Goal: Transaction & Acquisition: Purchase product/service

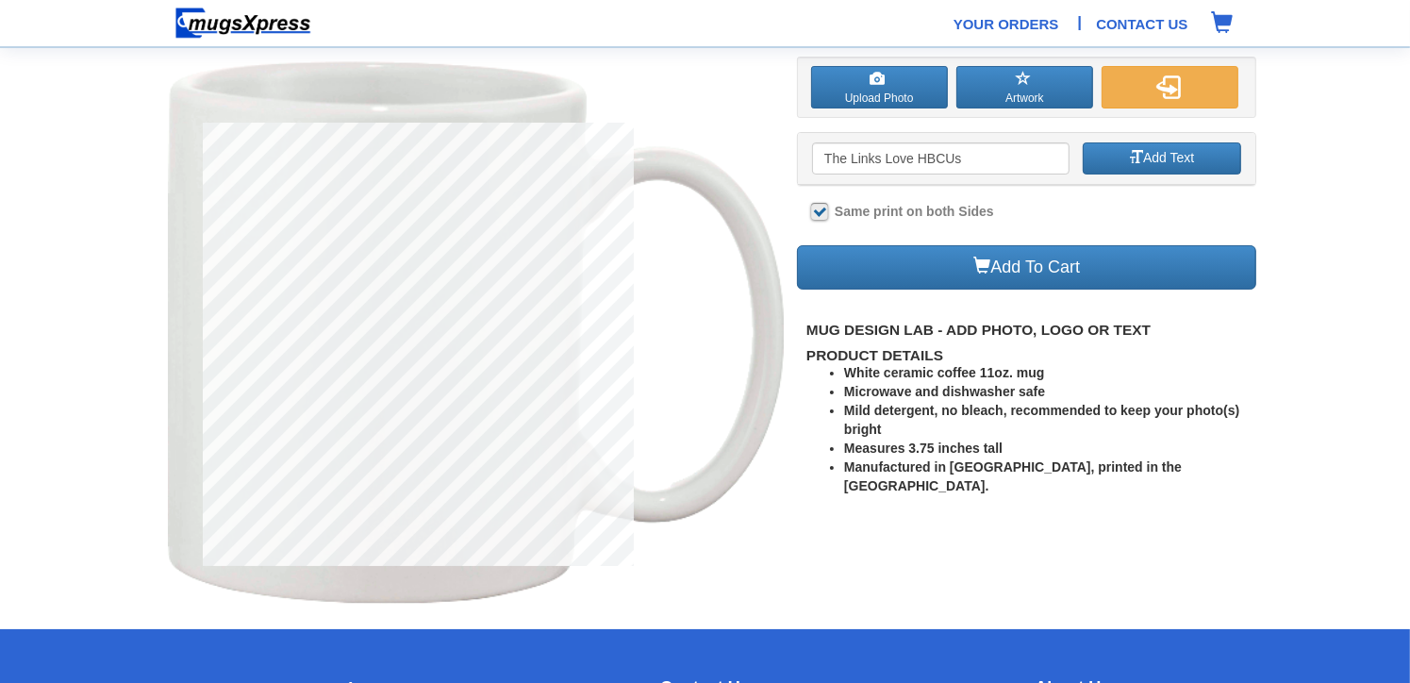
type input "The Links Love HBCUs"
click at [820, 212] on label at bounding box center [819, 211] width 17 height 17
click at [820, 212] on input "Same print on both Sides" at bounding box center [817, 213] width 12 height 12
checkbox input "false"
click at [1114, 162] on button "Add Text" at bounding box center [1162, 158] width 159 height 32
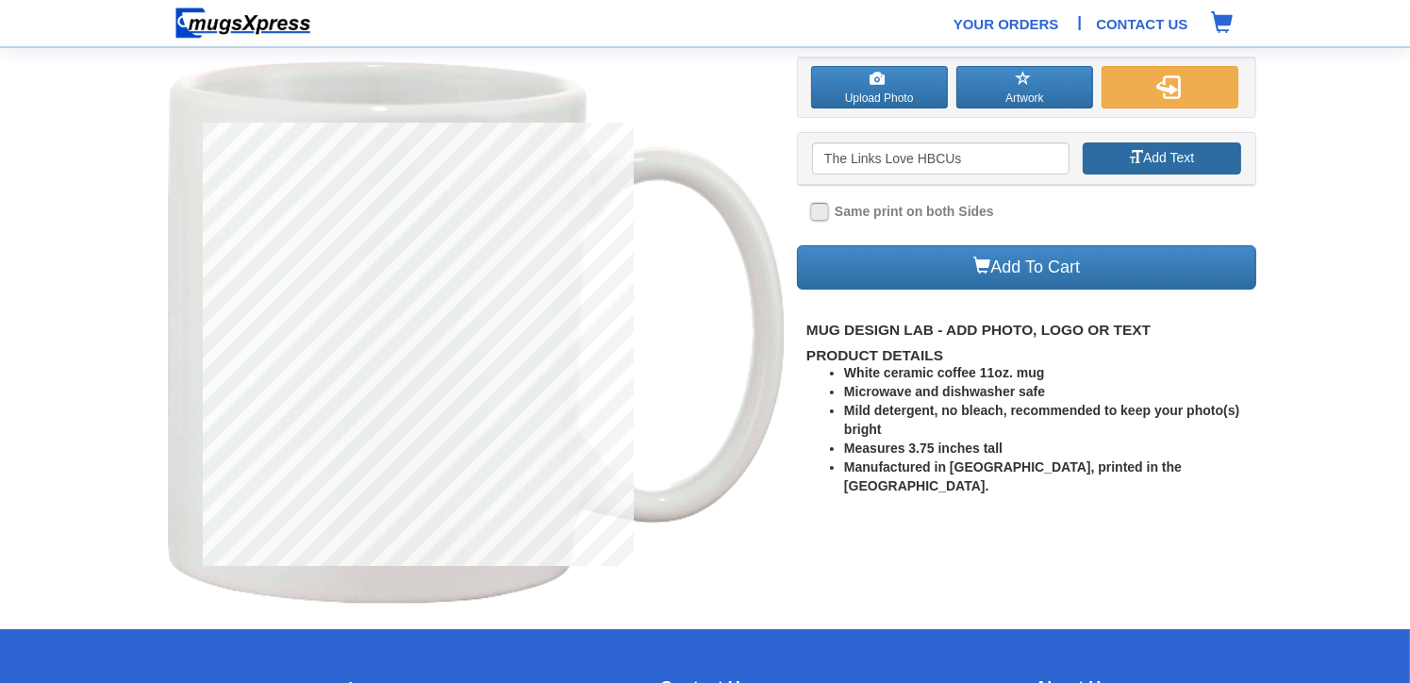
type input "The Links Love HBCUs"
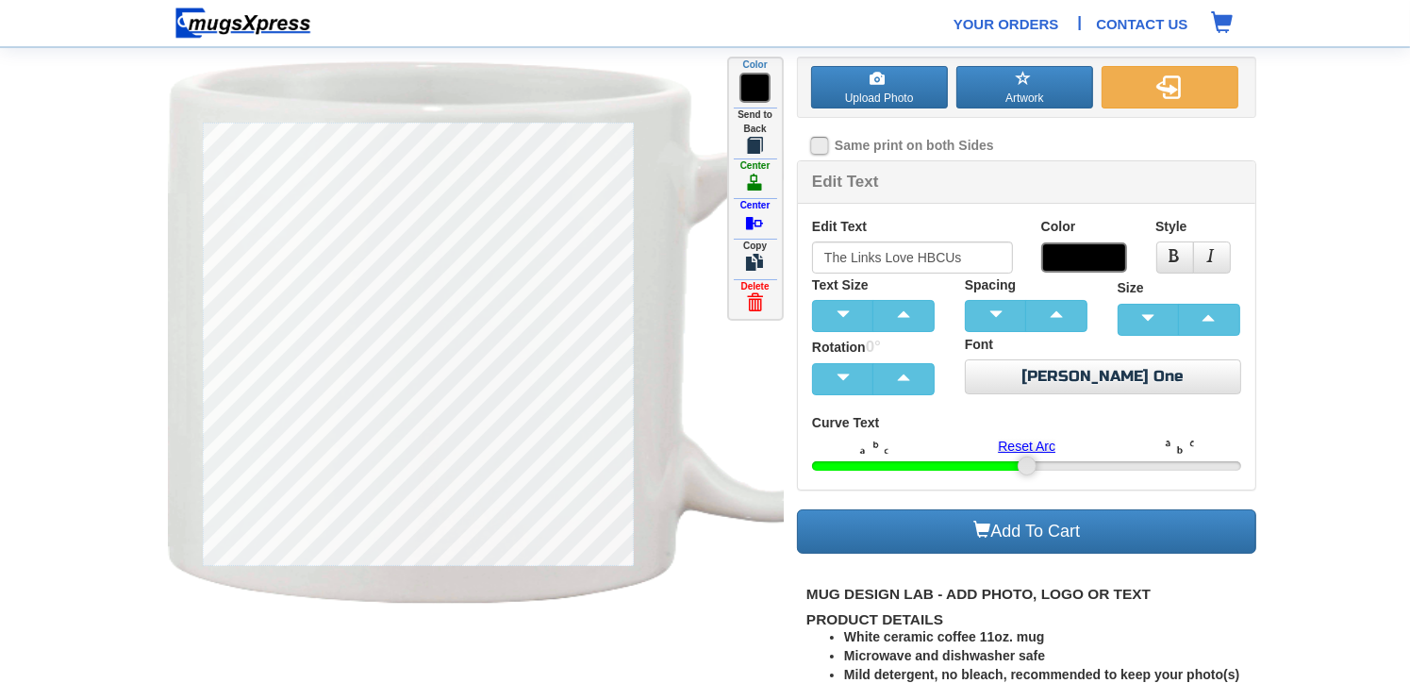
click at [867, 423] on label "Curve Text" at bounding box center [845, 423] width 67 height 19
click at [876, 451] on img at bounding box center [874, 447] width 28 height 12
type input "254"
click at [1079, 477] on div "Edit Text The Links Love HBCUs Color Style Text Size" at bounding box center [1027, 347] width 458 height 286
click at [823, 140] on label at bounding box center [819, 145] width 17 height 17
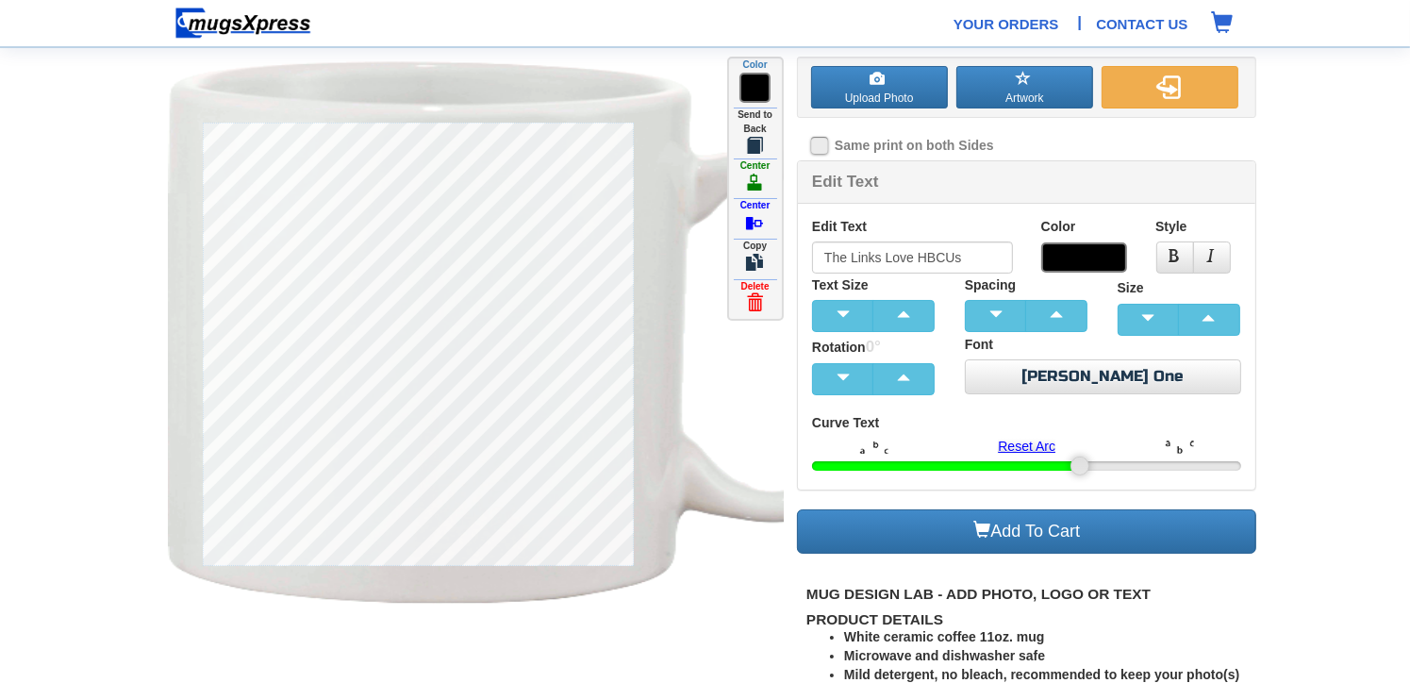
click at [823, 141] on input "Same print on both Sides" at bounding box center [817, 147] width 12 height 12
checkbox input "true"
click at [904, 308] on span "button" at bounding box center [904, 313] width 38 height 13
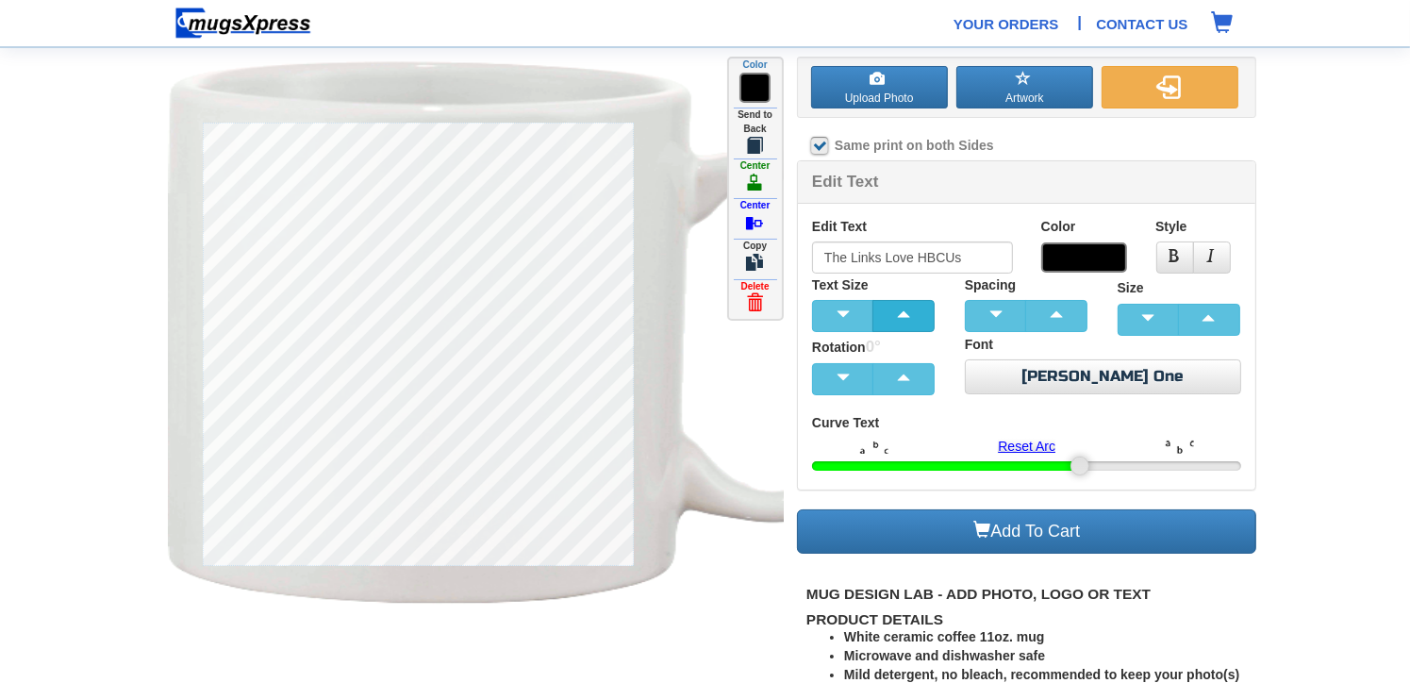
click at [904, 308] on span "button" at bounding box center [904, 313] width 38 height 13
click at [1077, 252] on span at bounding box center [1084, 257] width 86 height 30
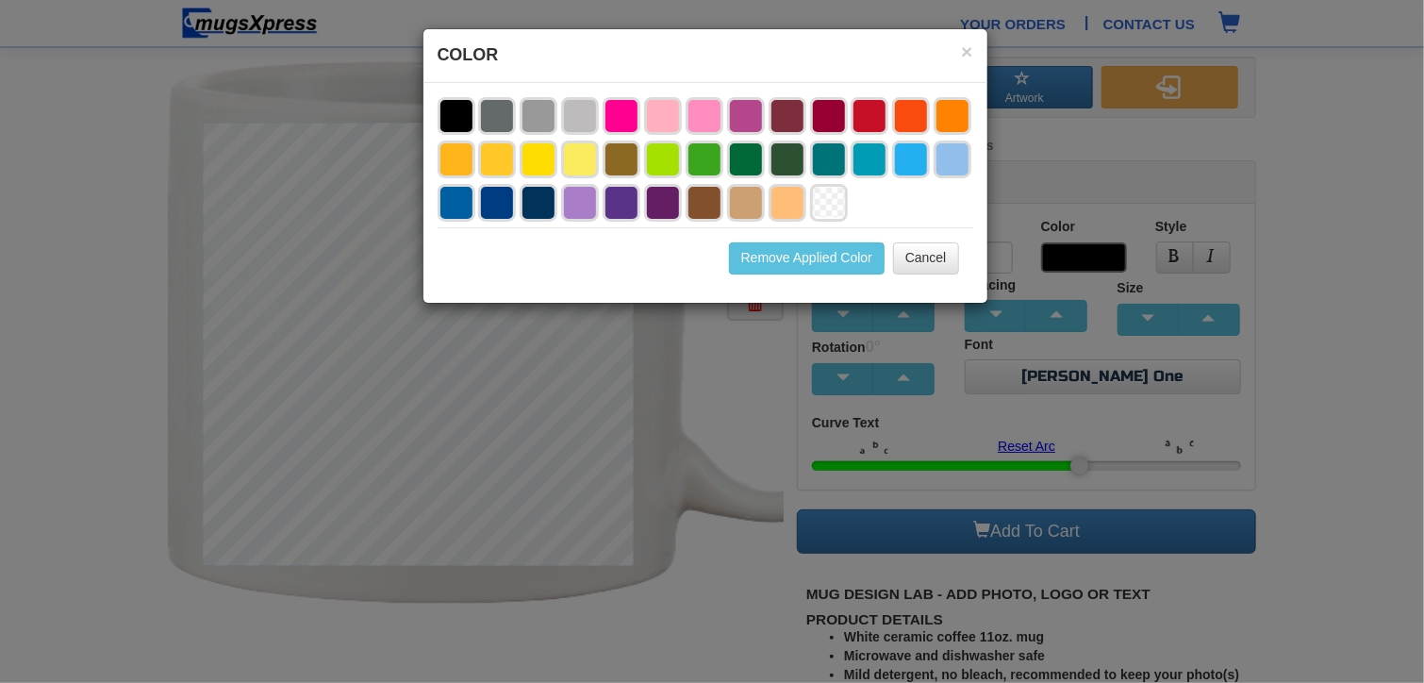
click at [702, 155] on li at bounding box center [705, 160] width 38 height 38
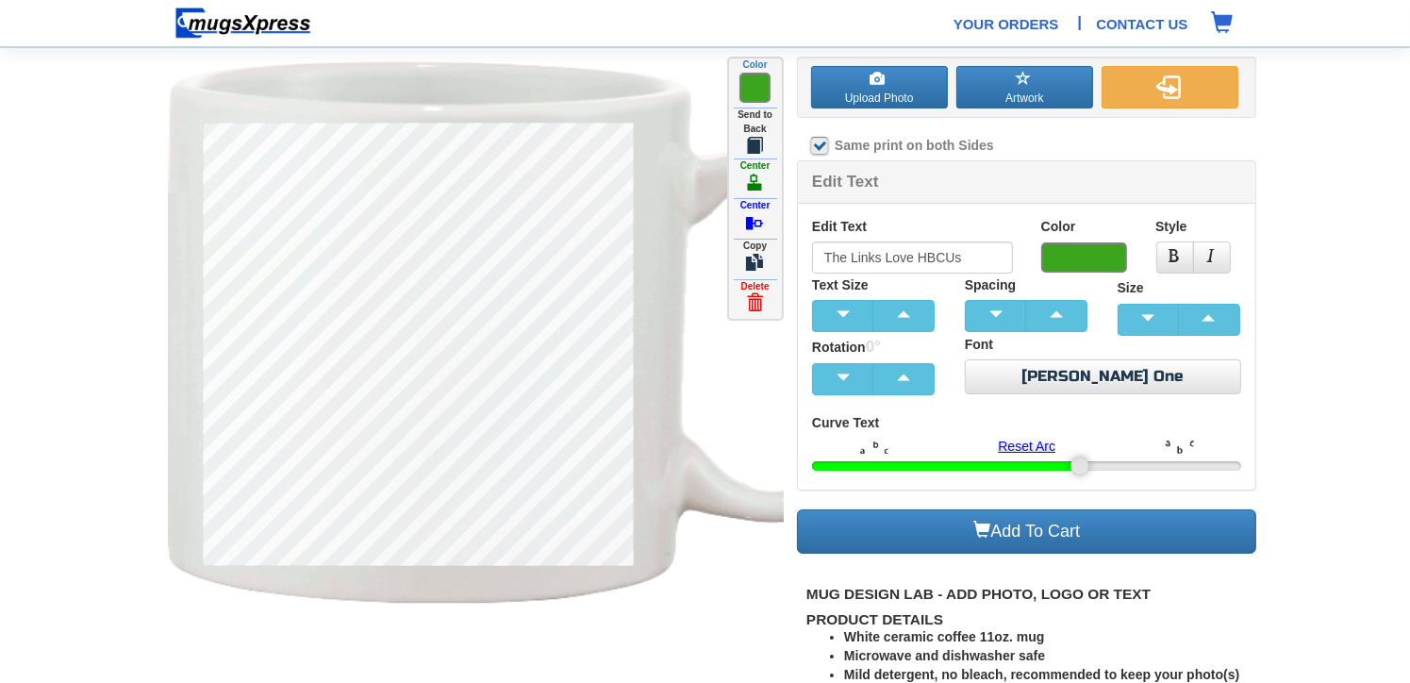
click at [1060, 252] on span at bounding box center [1084, 257] width 86 height 30
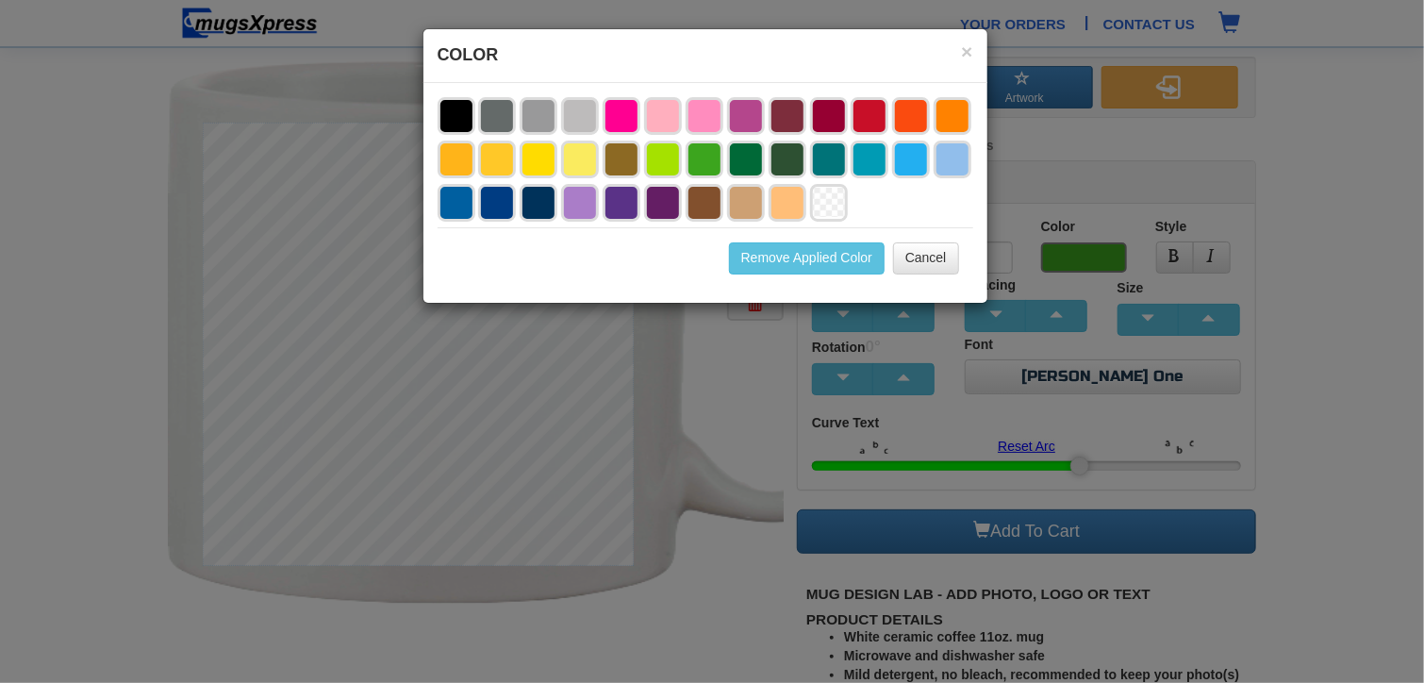
click at [747, 163] on li at bounding box center [746, 160] width 38 height 38
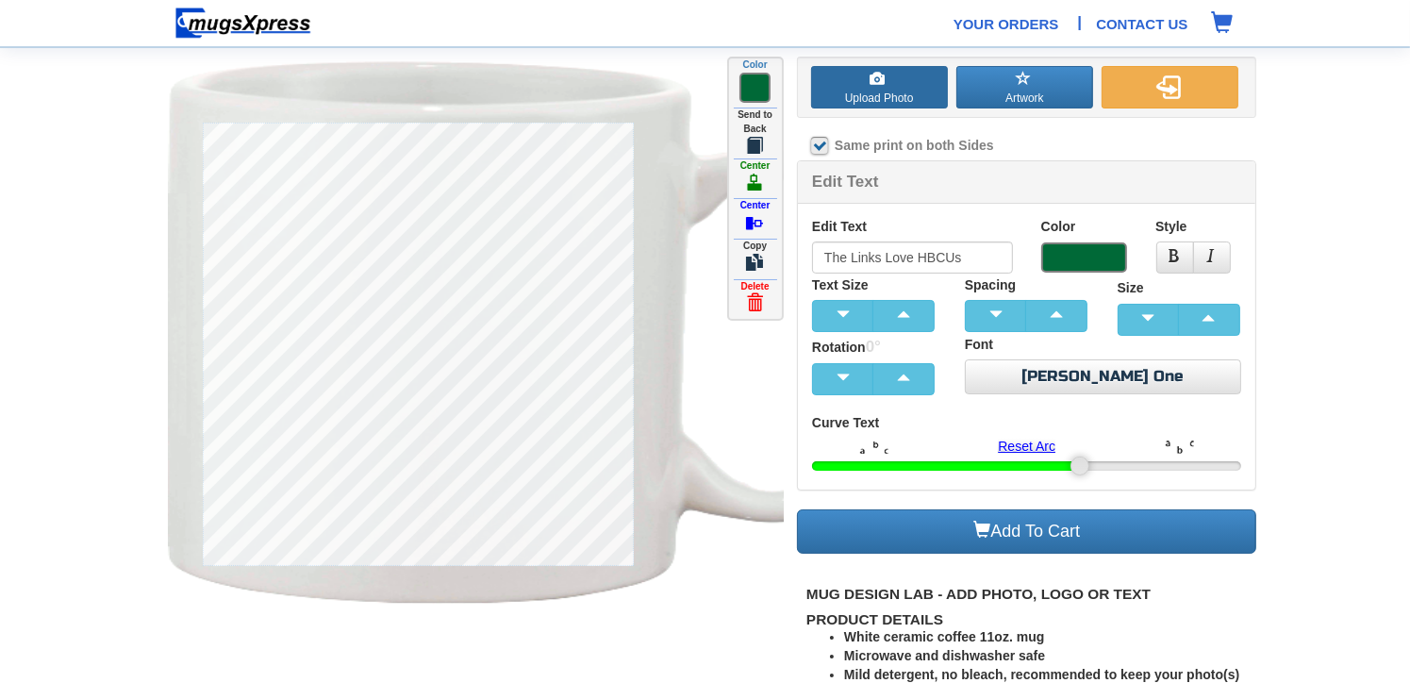
click at [909, 93] on label "Upload Photo" at bounding box center [879, 87] width 137 height 42
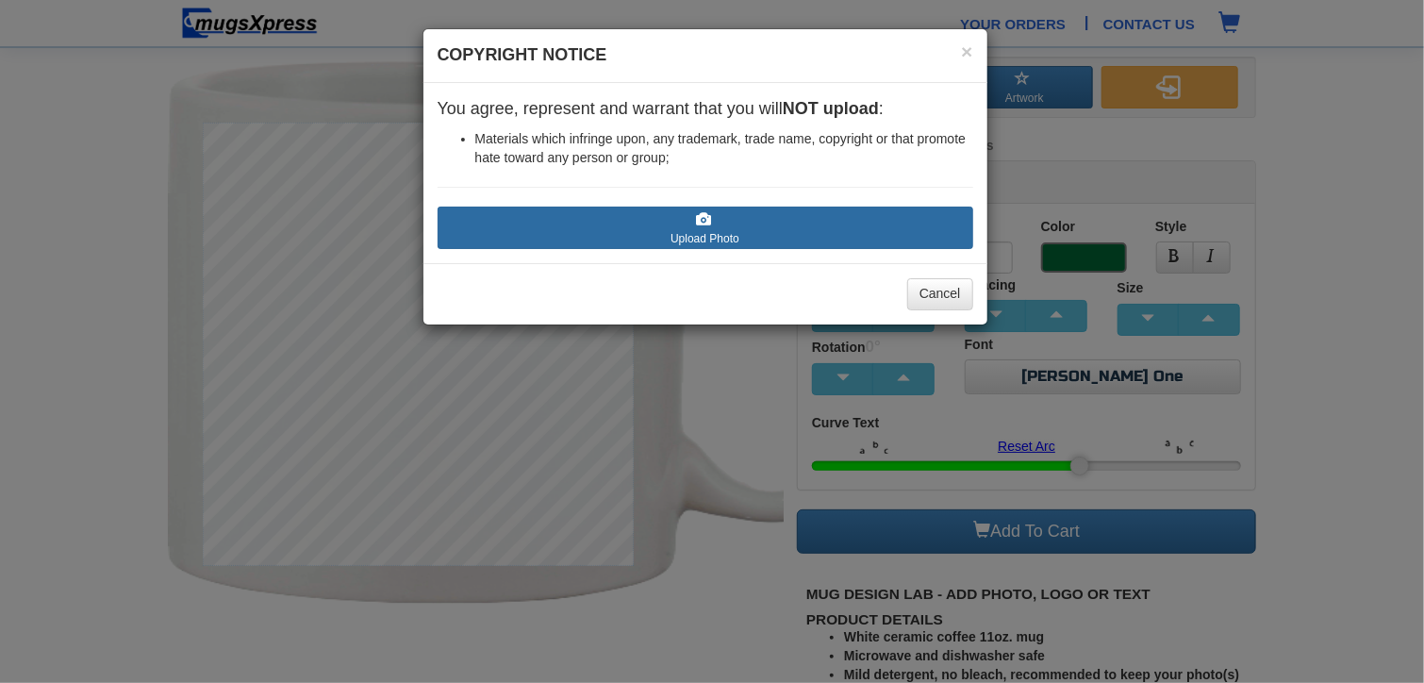
click at [758, 220] on label "Upload Photo" at bounding box center [706, 228] width 536 height 42
click at [657, 247] on input "Upload Photo" at bounding box center [550, 256] width 214 height 19
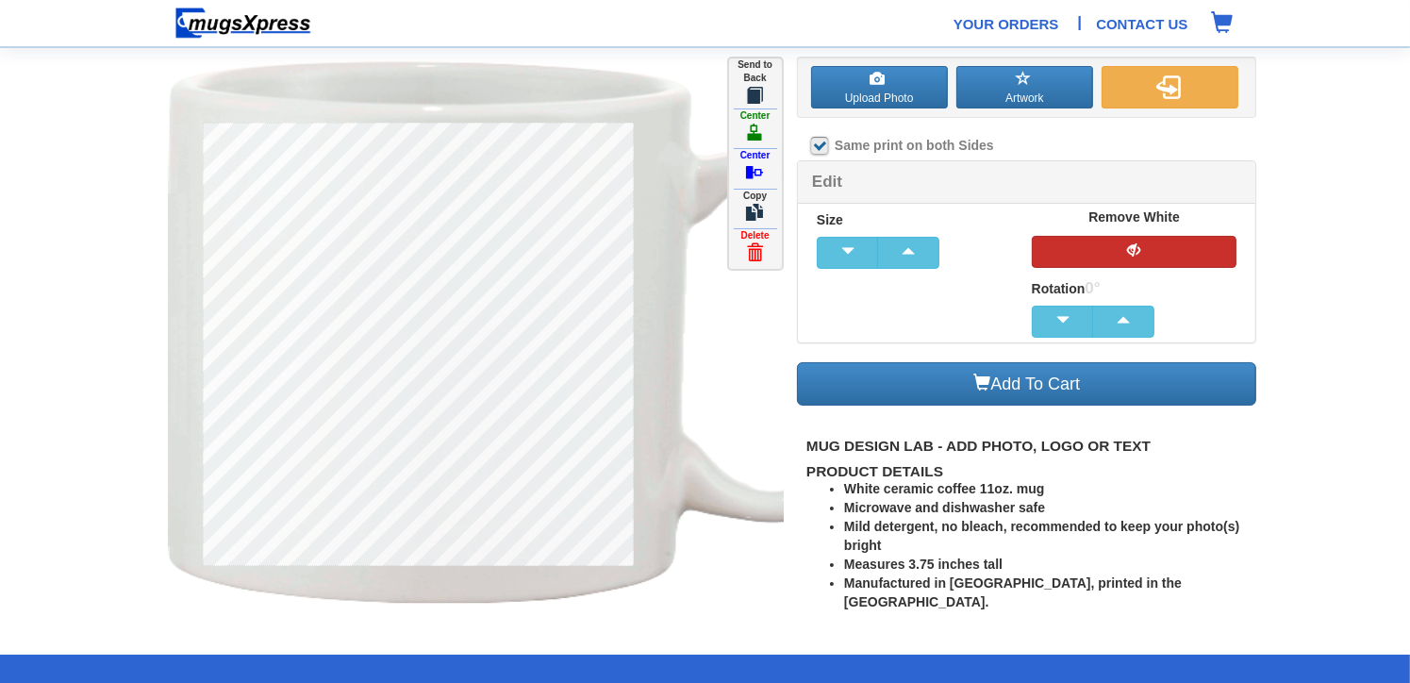
click at [1061, 255] on button "button" at bounding box center [1135, 252] width 206 height 32
drag, startPoint x: 753, startPoint y: 246, endPoint x: 798, endPoint y: 61, distance: 190.3
click at [753, 246] on span at bounding box center [754, 252] width 17 height 17
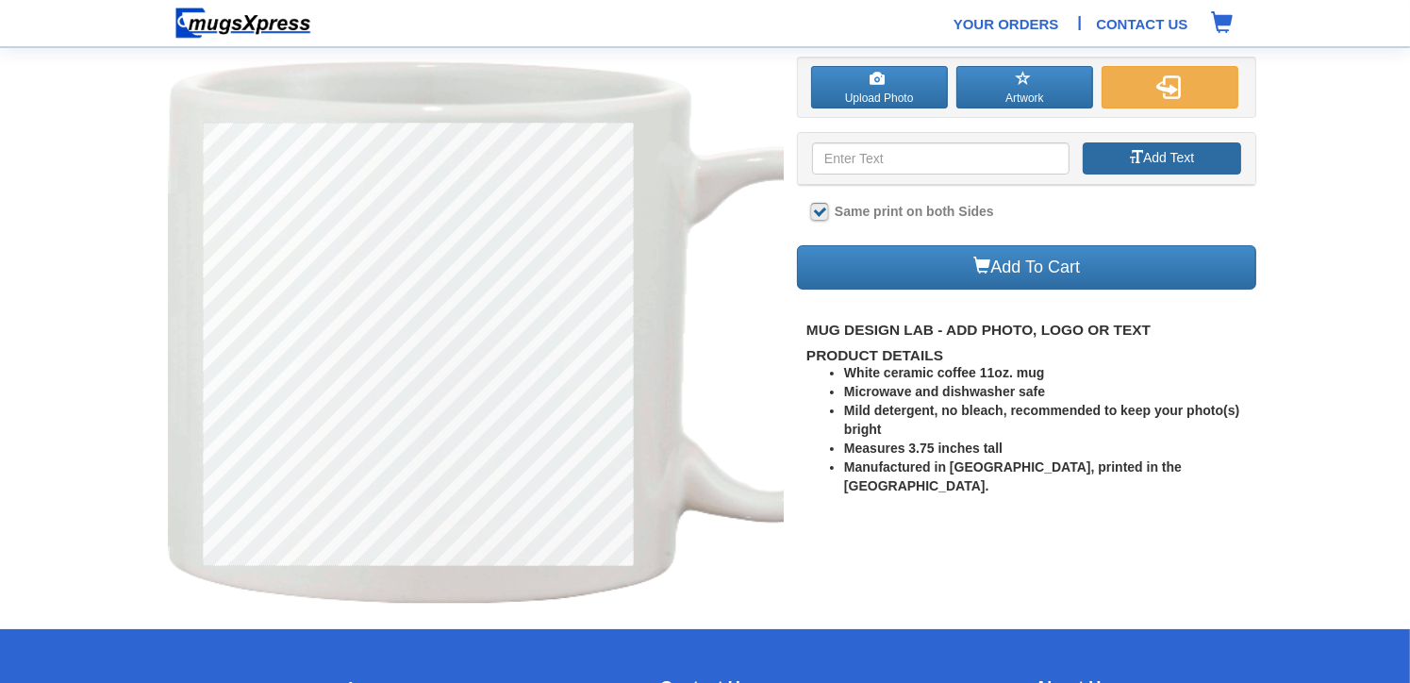
click at [1189, 159] on button "Add Text" at bounding box center [1162, 158] width 159 height 32
click at [992, 152] on input at bounding box center [940, 158] width 257 height 32
type input "Tuskegee (AL) Chapter"
click at [1124, 164] on button "Add Text" at bounding box center [1162, 158] width 159 height 32
type input "Tuskegee (AL) Chapter"
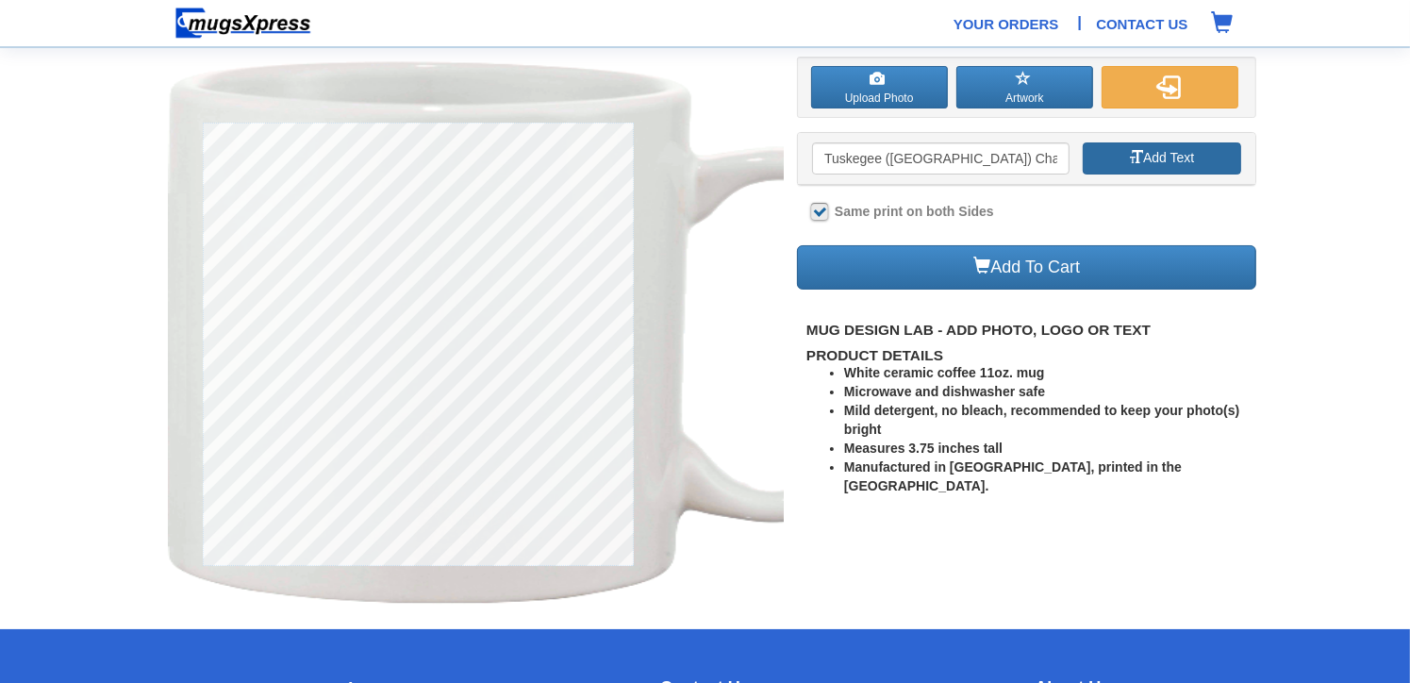
type input "0"
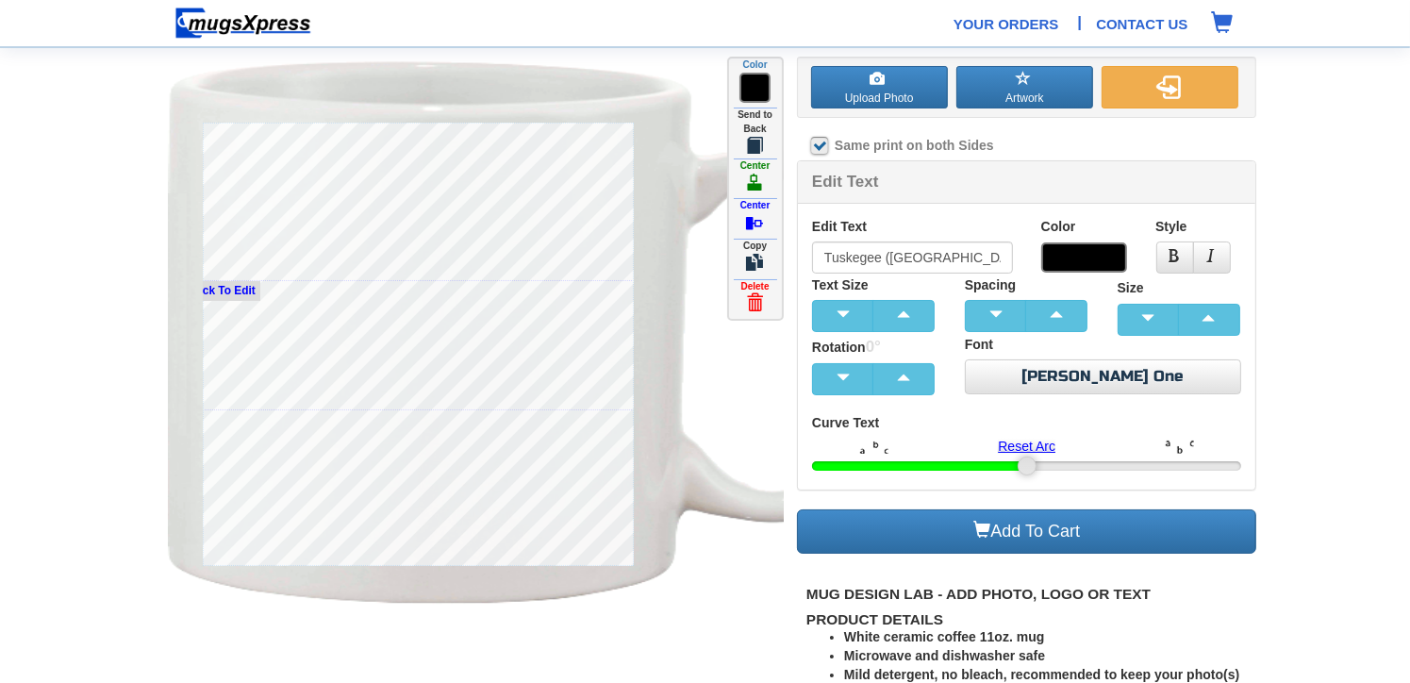
type input "The Links Love HBCUs"
type input "254"
type input "Tuskegee (AL) Chapter"
type input "0"
type input "The Links Love HBCUs"
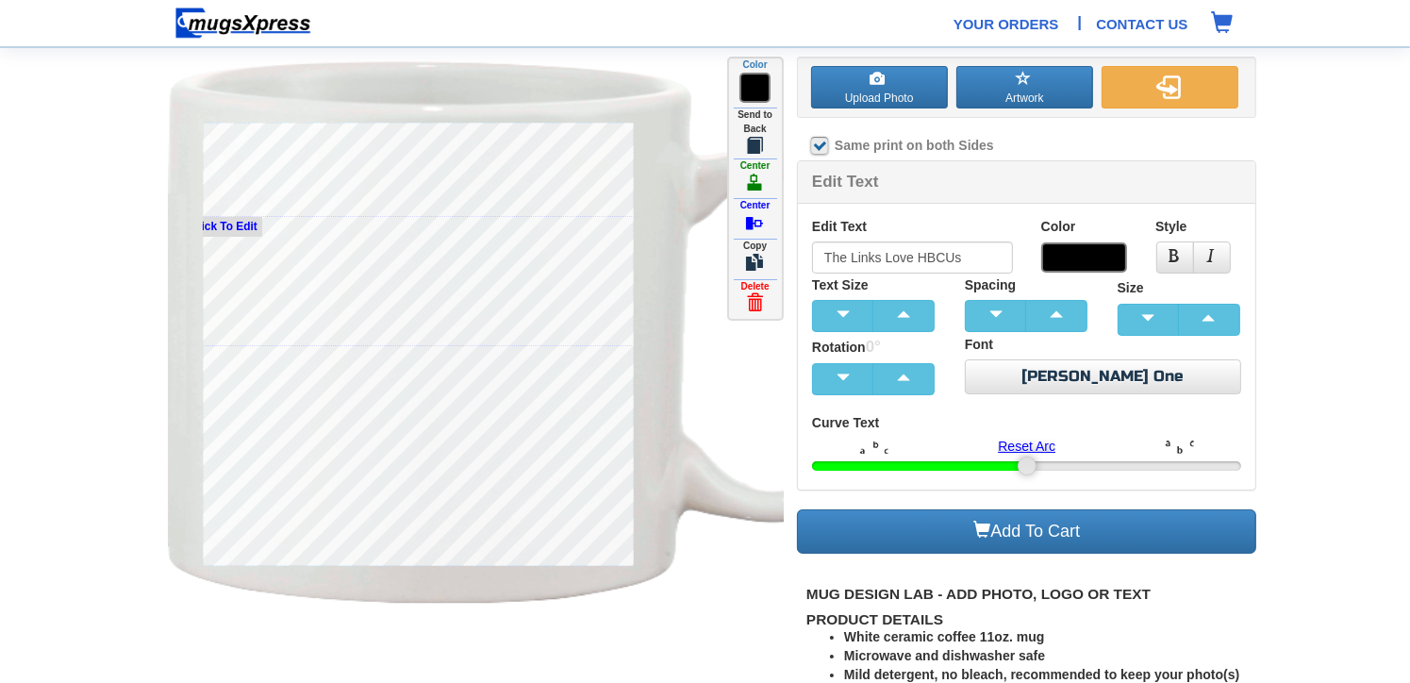
type input "254"
type input "Tuskegee (AL) Chapter"
type input "0"
click at [1060, 248] on span at bounding box center [1084, 257] width 86 height 30
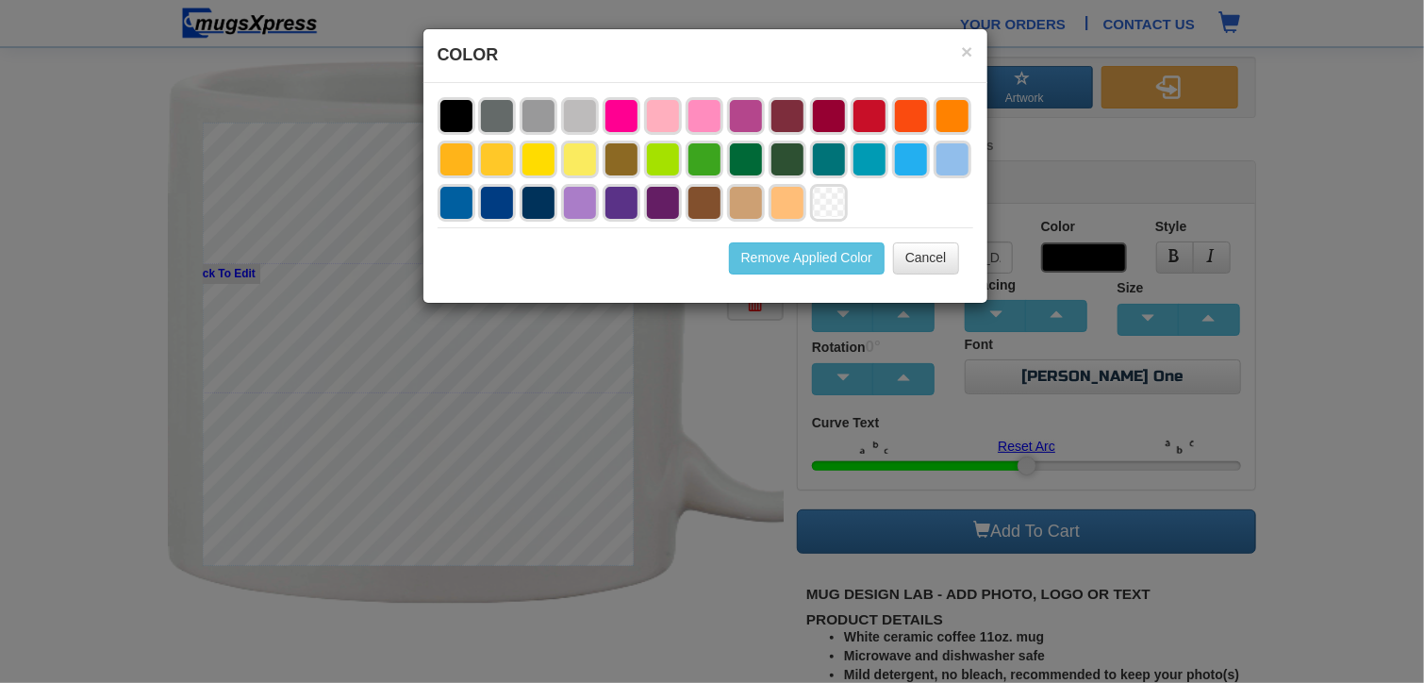
click at [754, 170] on li at bounding box center [746, 160] width 38 height 38
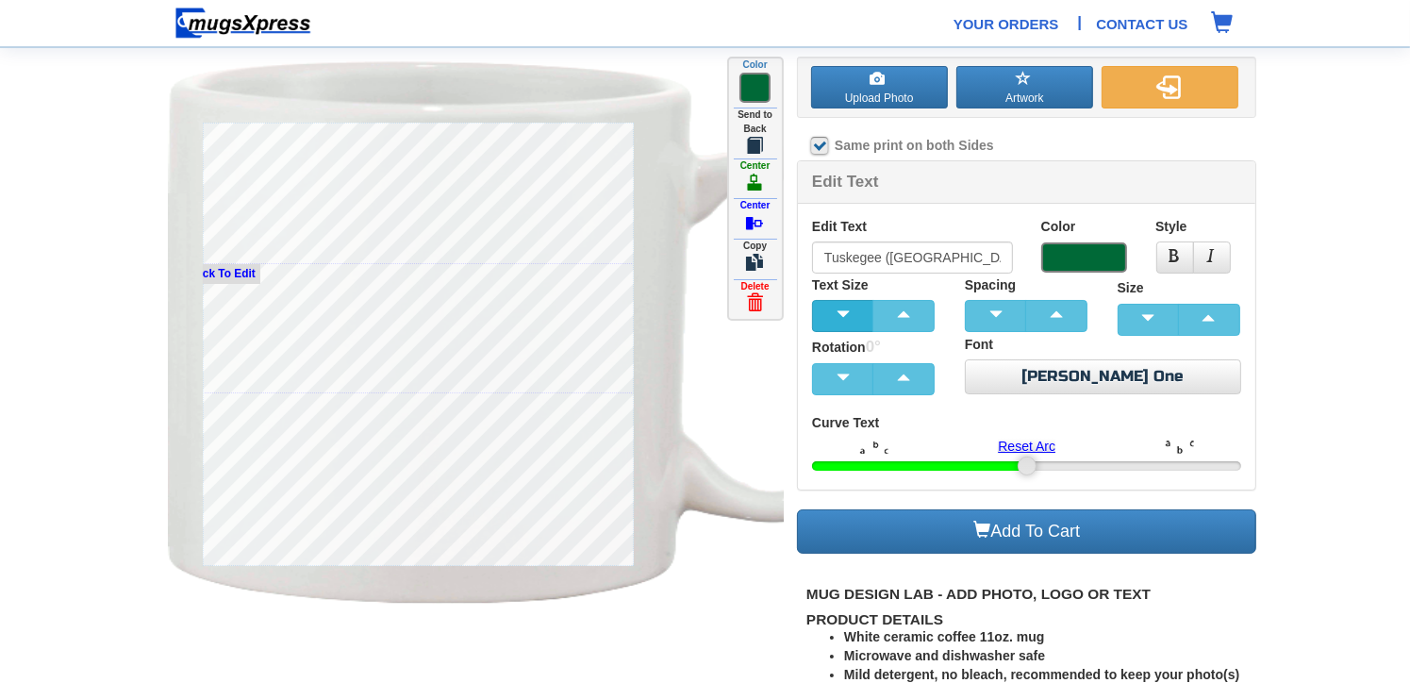
click at [850, 313] on span "button" at bounding box center [843, 313] width 38 height 13
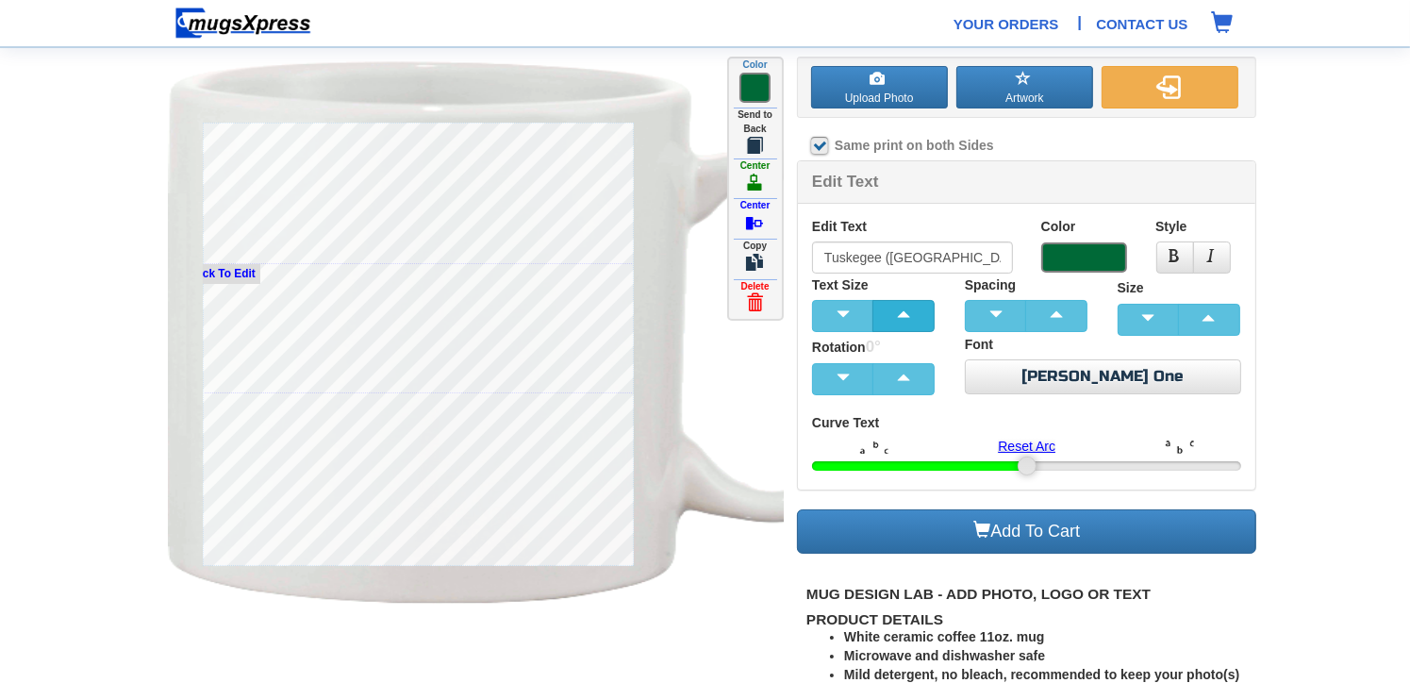
click at [892, 305] on button "button" at bounding box center [903, 316] width 62 height 32
type input "The Links Love HBCUs"
type input "254"
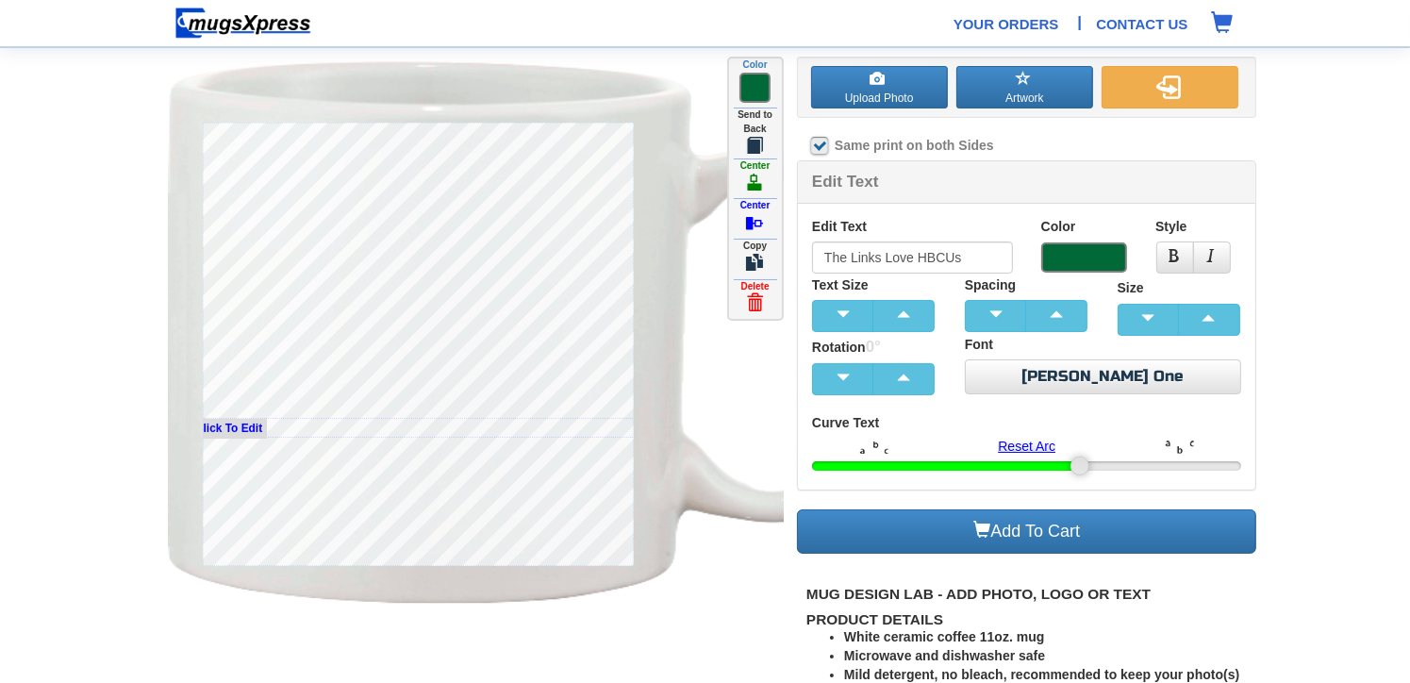
type input "Tuskegee (AL) Chapter"
type input "0"
type input "The Links Love HBCUs"
type input "254"
click at [902, 87] on label "Upload Photo" at bounding box center [879, 87] width 137 height 42
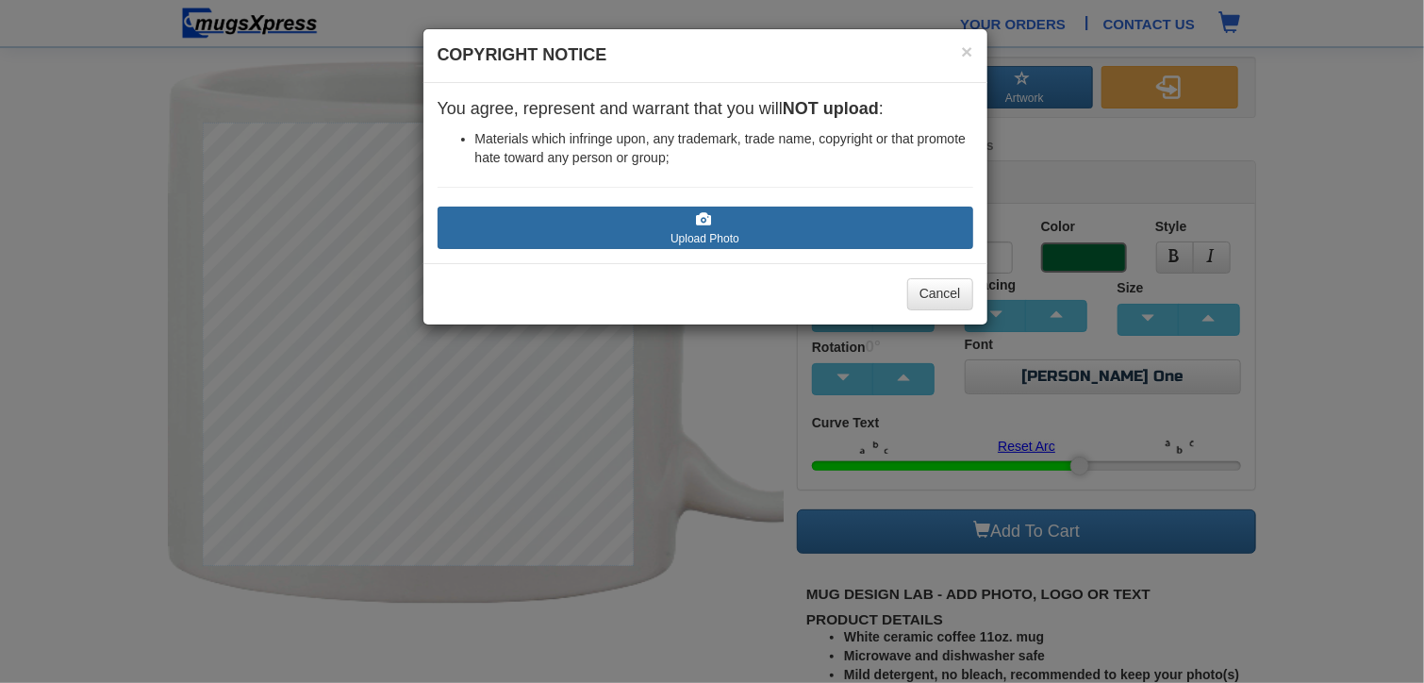
click at [763, 233] on label "Upload Photo" at bounding box center [706, 228] width 536 height 42
click at [657, 247] on input "Upload Photo" at bounding box center [550, 256] width 214 height 19
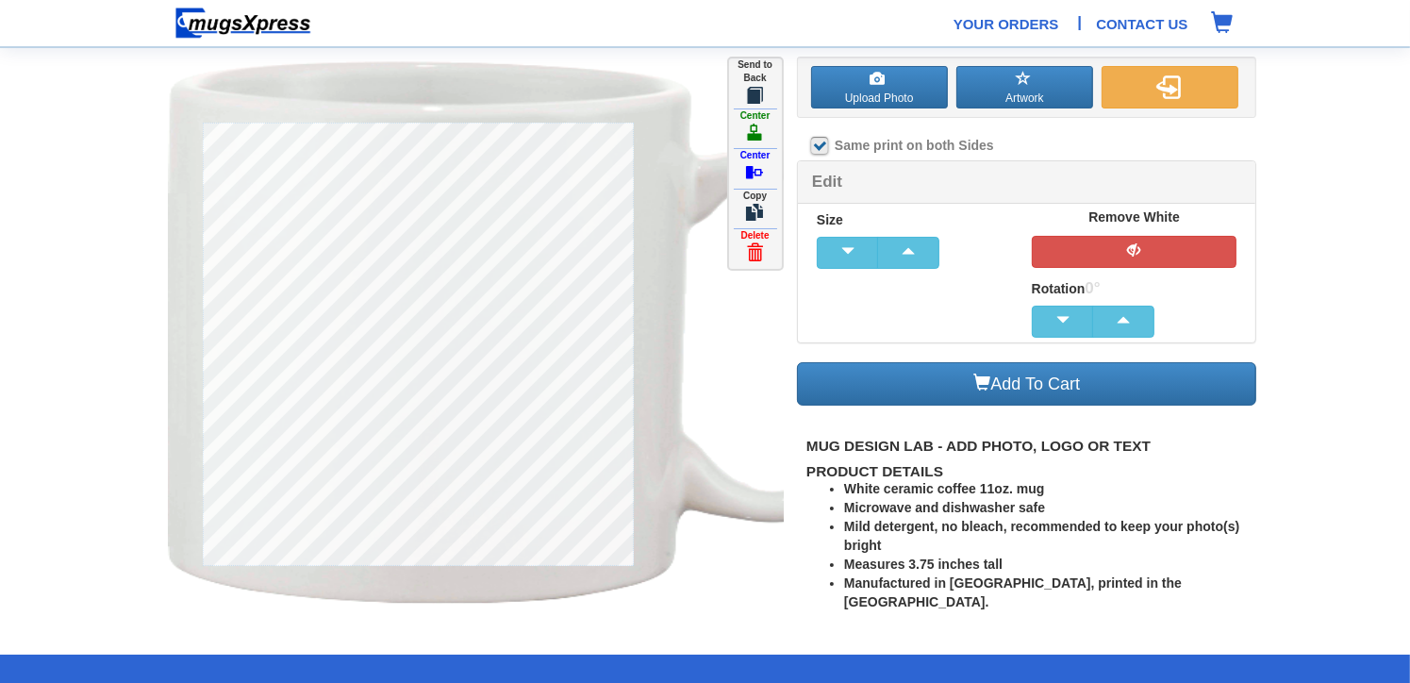
click at [634, 563] on div "Click To Edit" at bounding box center [476, 334] width 616 height 554
click at [1173, 248] on button "button" at bounding box center [1135, 252] width 206 height 32
type input "Tuskegee (AL) Chapter"
type input "0"
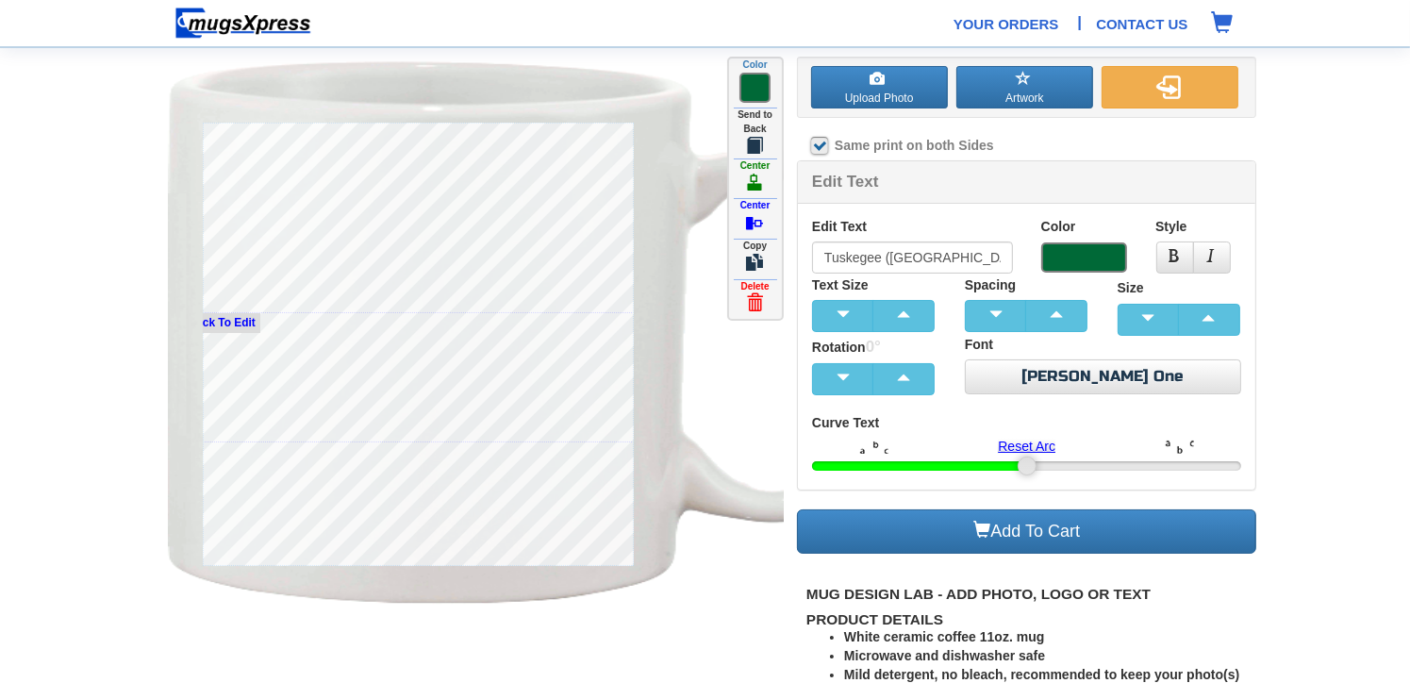
click at [1347, 221] on section "Upload Photo Artwork Front Back Click To Edit Click To Edit Color" at bounding box center [705, 392] width 1410 height 784
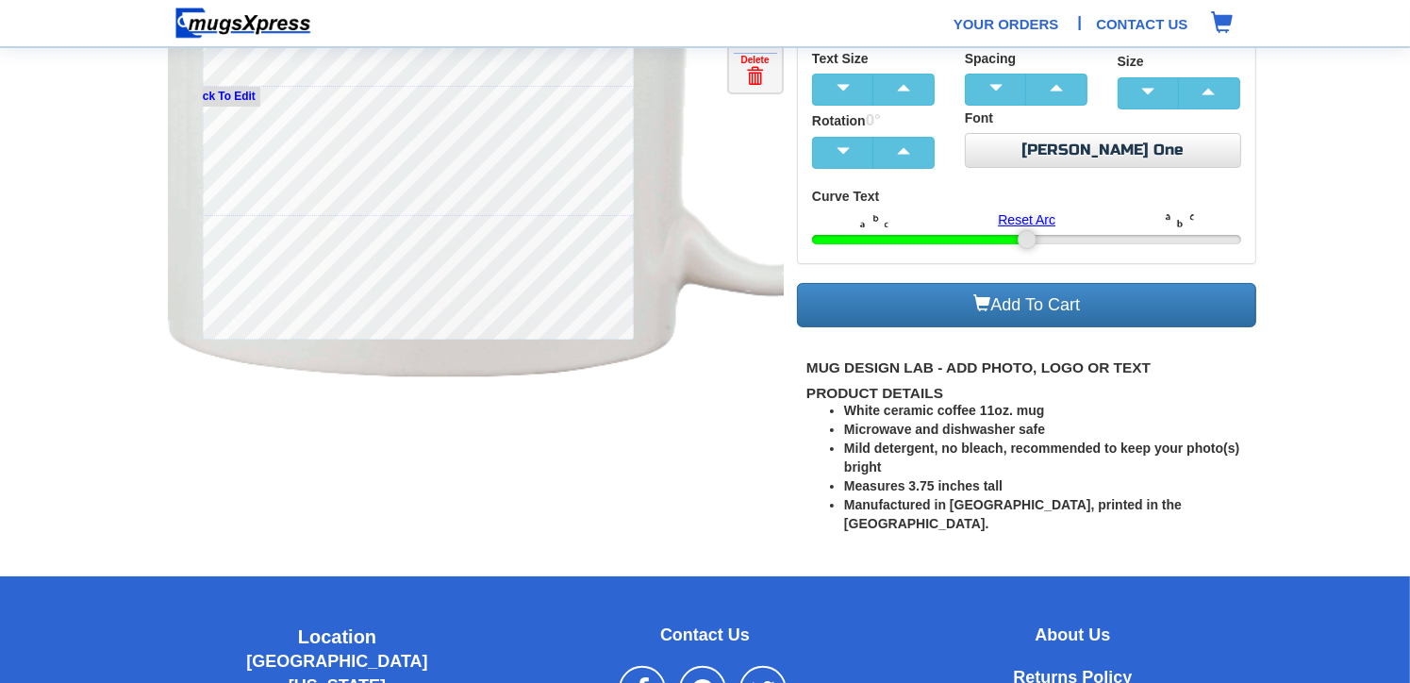
scroll to position [228, 0]
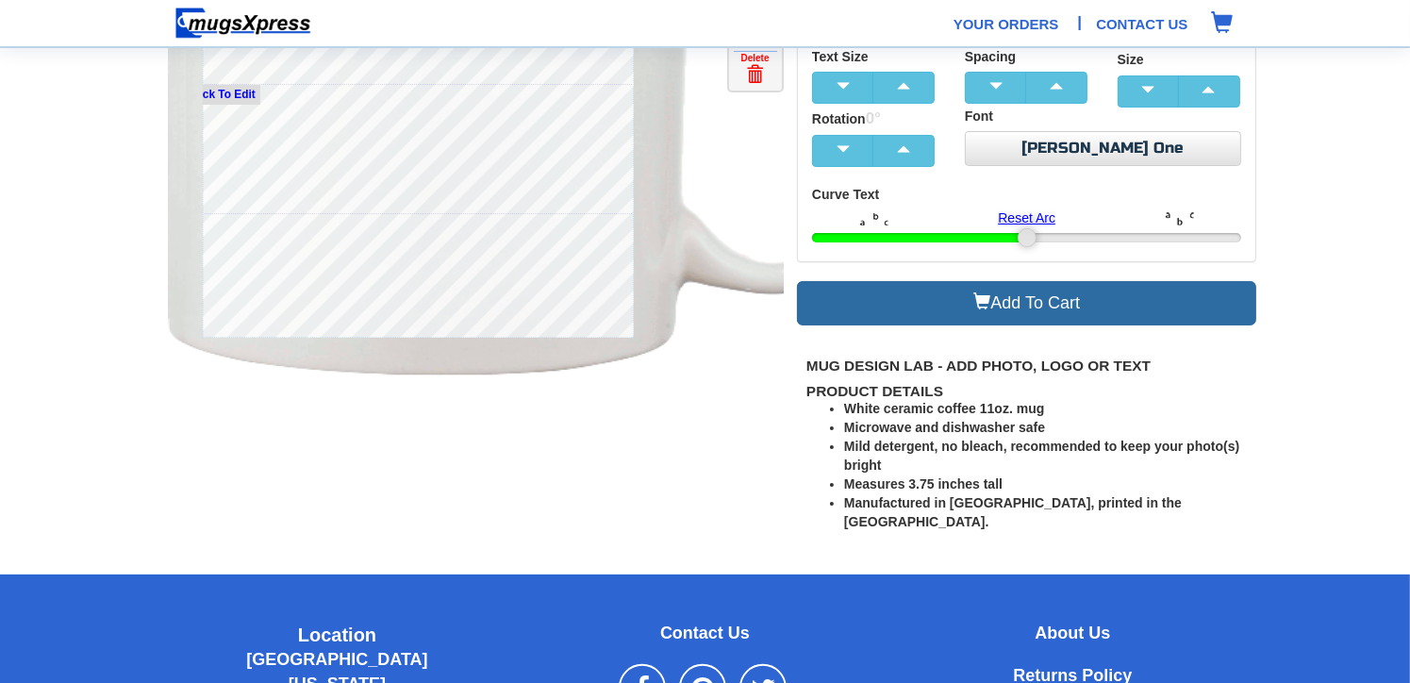
click at [1022, 305] on link "Add To Cart" at bounding box center [1027, 303] width 460 height 44
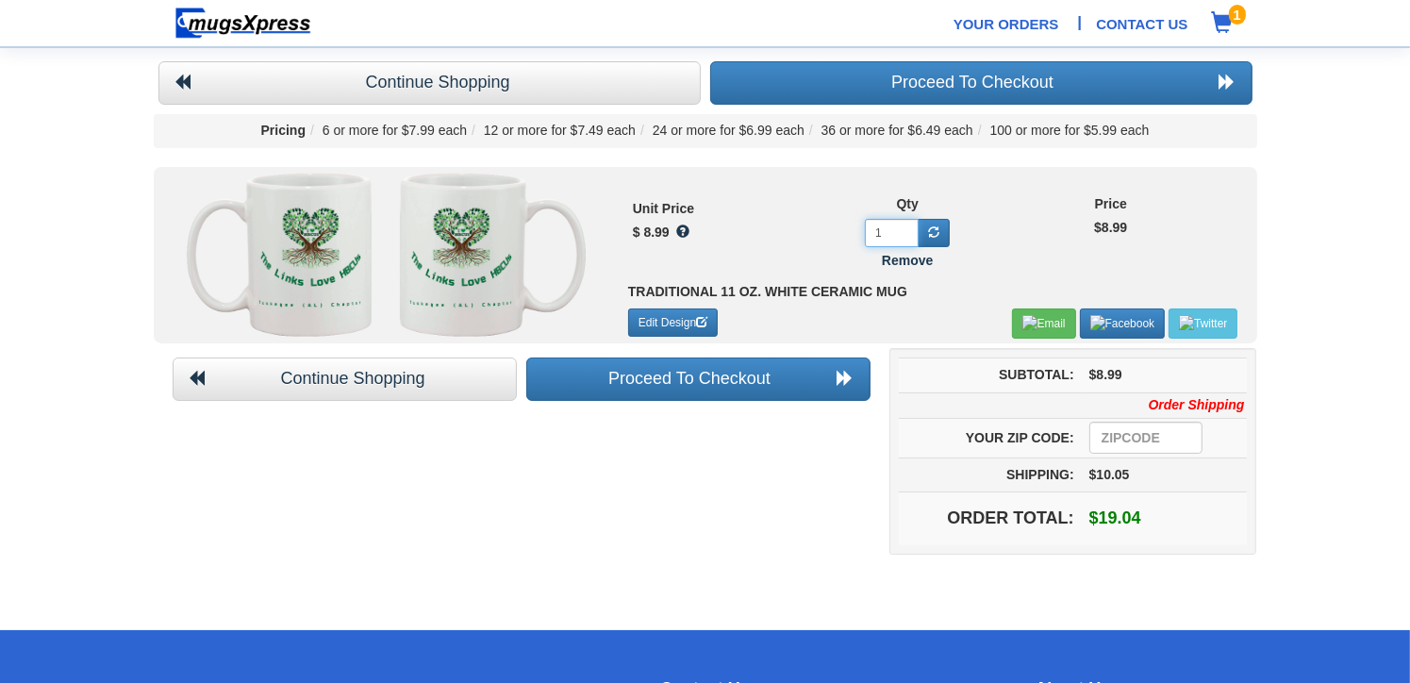
drag, startPoint x: 896, startPoint y: 232, endPoint x: 868, endPoint y: 233, distance: 28.3
click at [868, 233] on input "1" at bounding box center [892, 233] width 54 height 28
click at [904, 237] on input "301" at bounding box center [892, 233] width 54 height 28
type input "30"
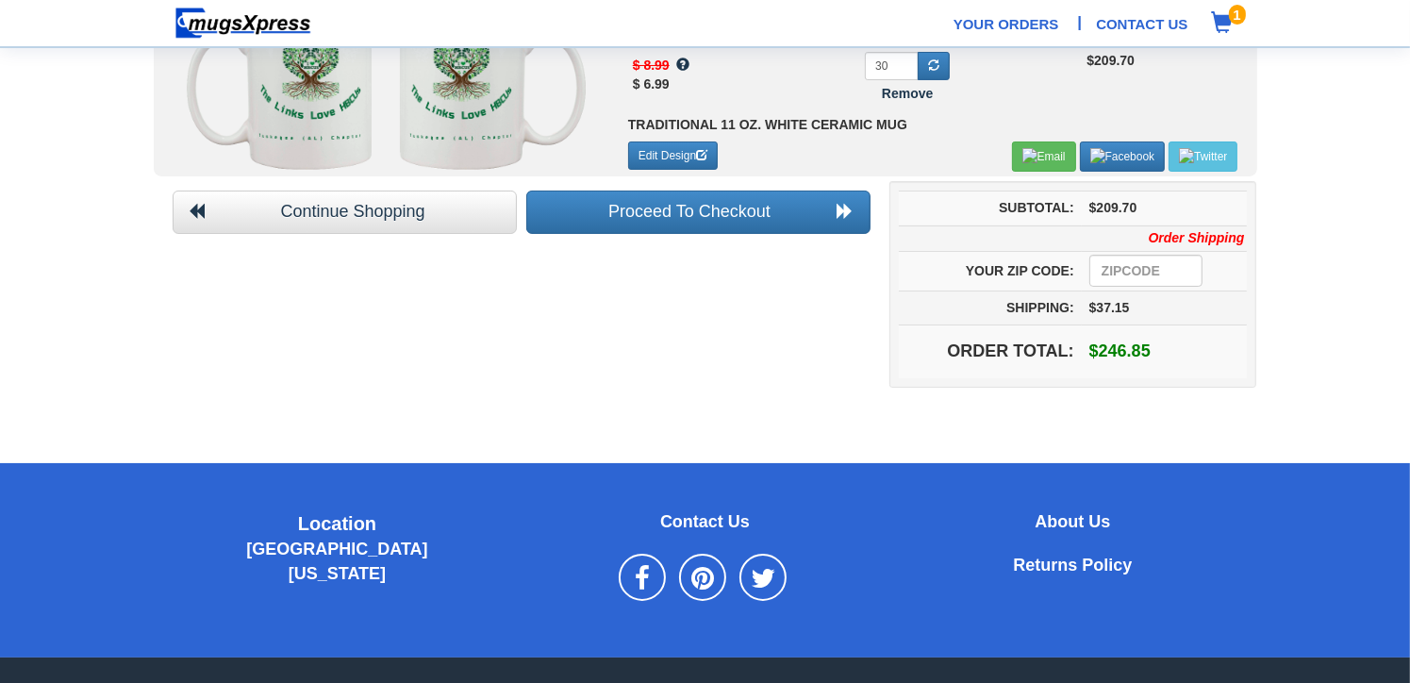
scroll to position [205, 0]
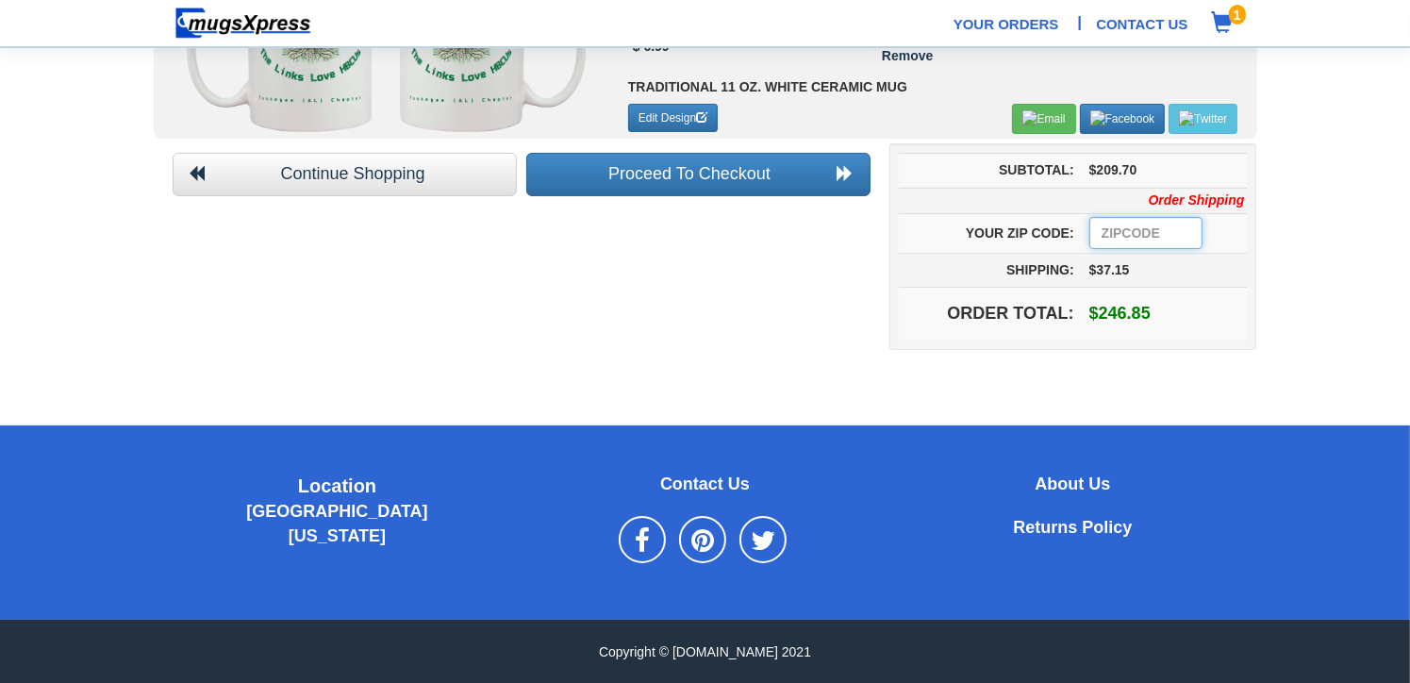
click at [1168, 233] on input "number" at bounding box center [1145, 233] width 113 height 32
type input "36866"
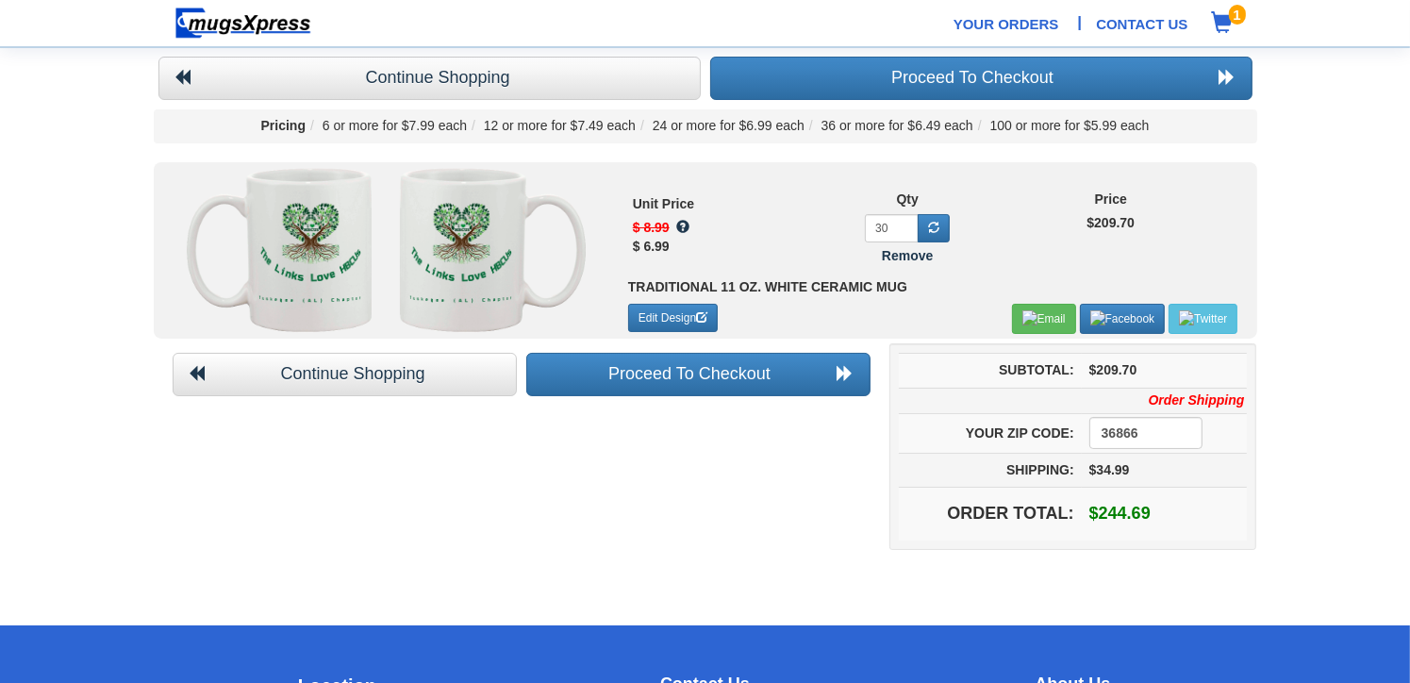
scroll to position [0, 0]
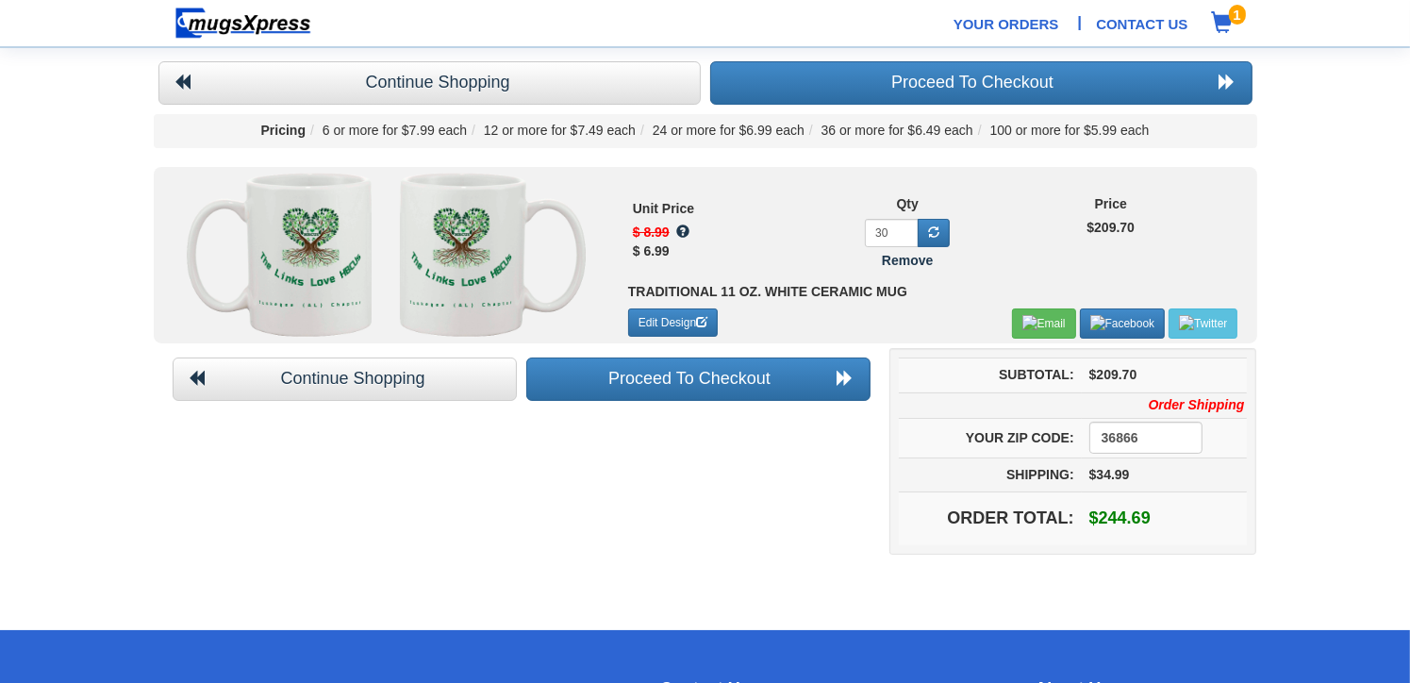
click at [480, 240] on img at bounding box center [461, 259] width 104 height 139
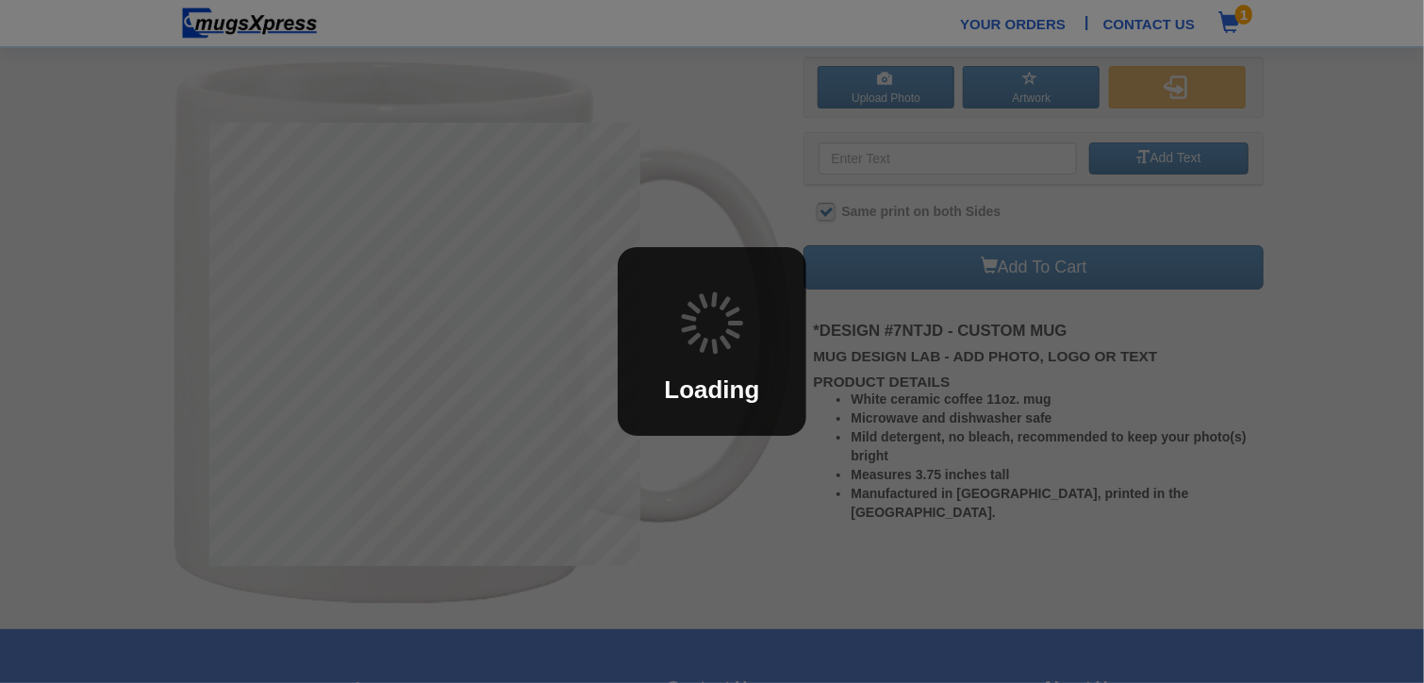
checkbox input "true"
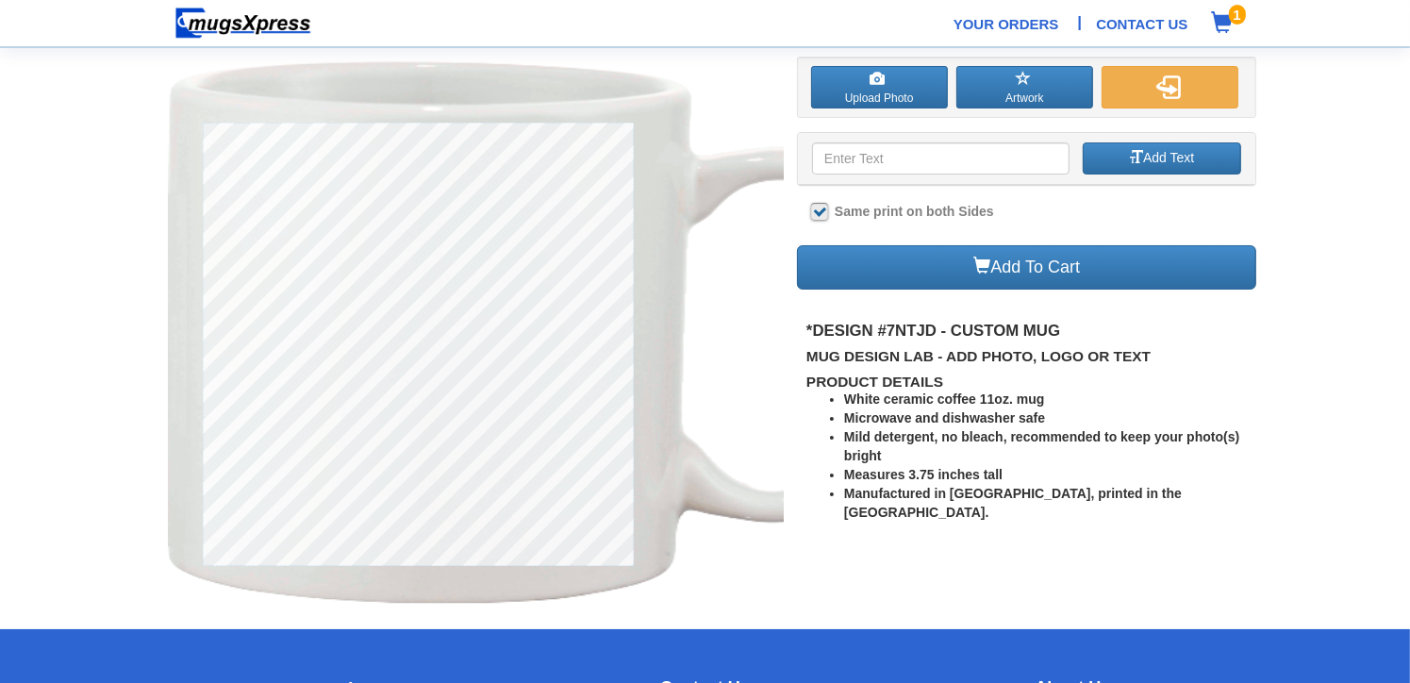
click at [1225, 26] on span at bounding box center [1223, 22] width 22 height 22
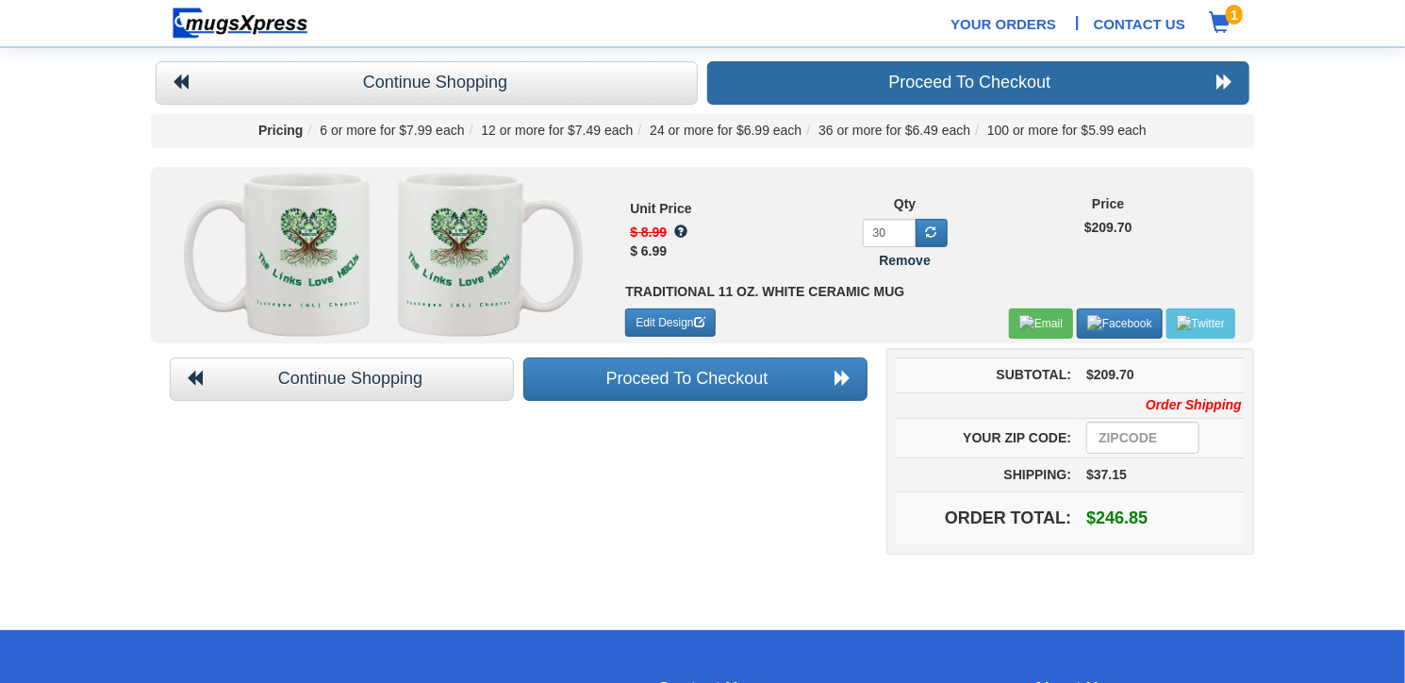
click at [1203, 81] on link "Proceed To Checkout" at bounding box center [978, 82] width 542 height 43
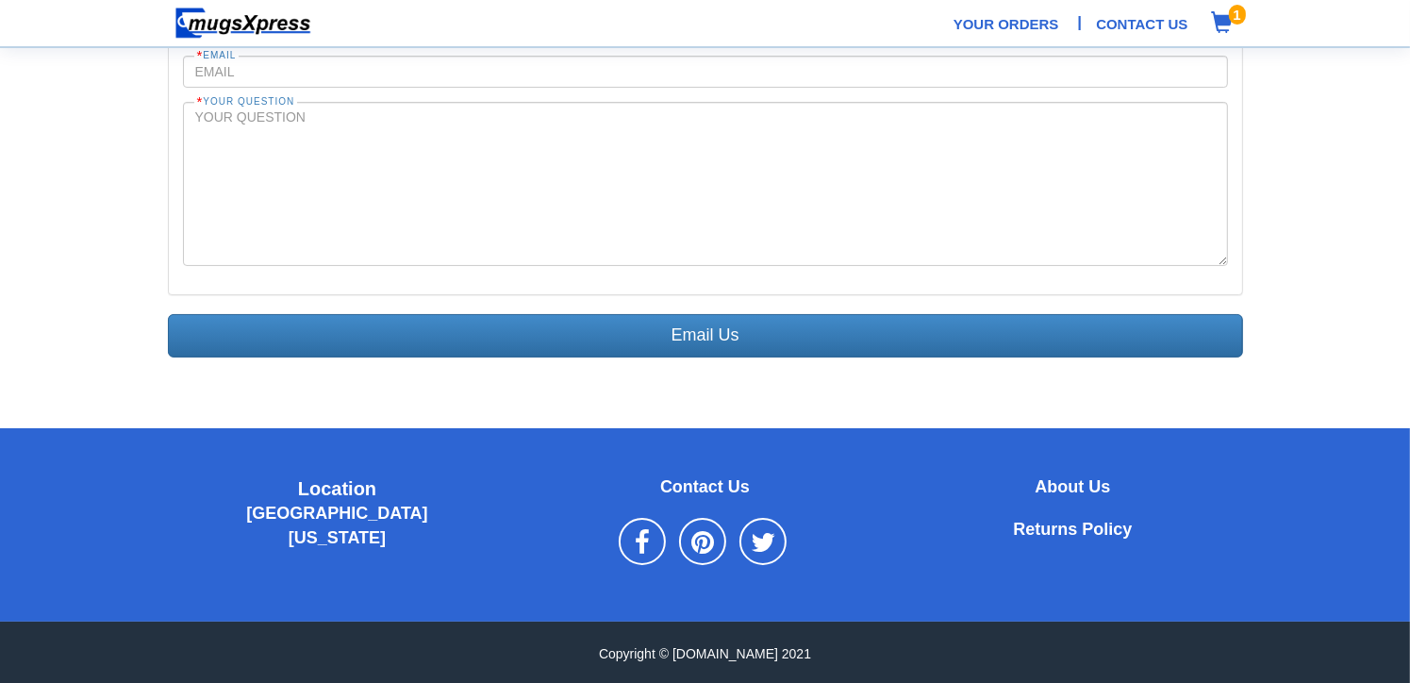
scroll to position [219, 0]
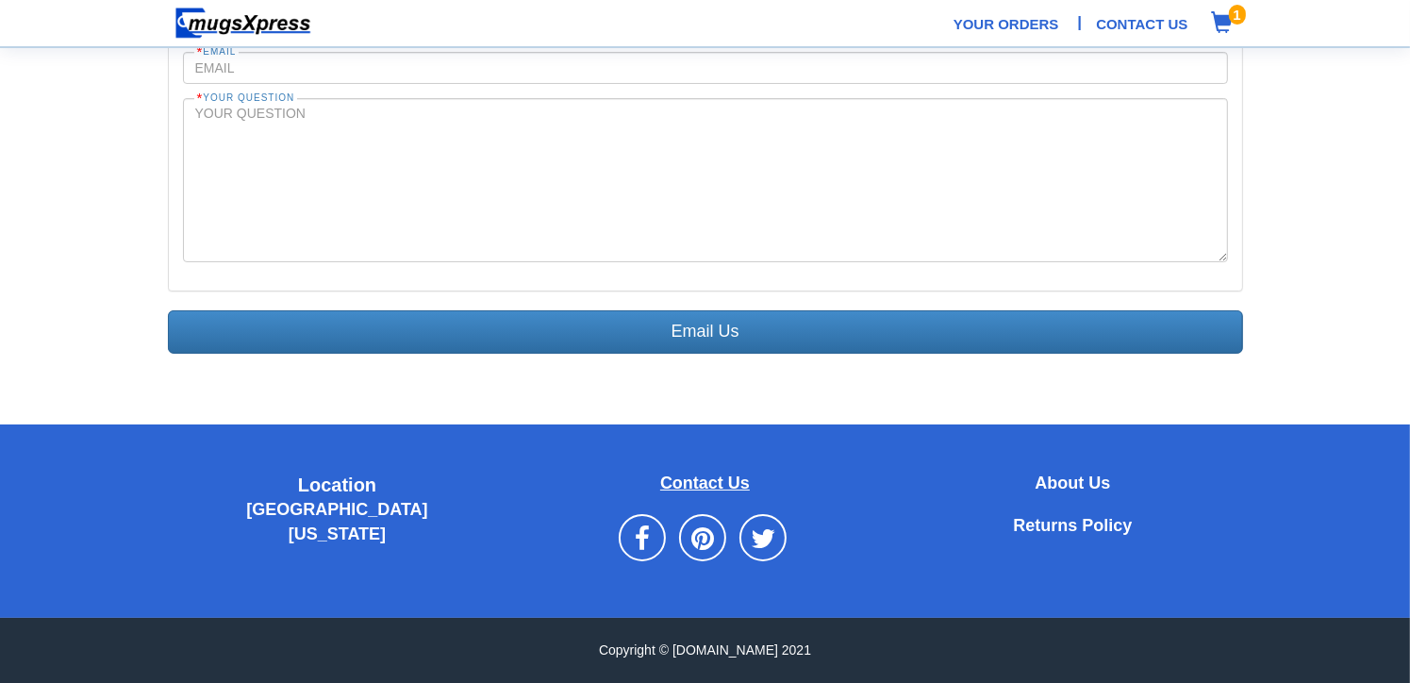
click at [686, 477] on b "Contact Us" at bounding box center [705, 482] width 90 height 19
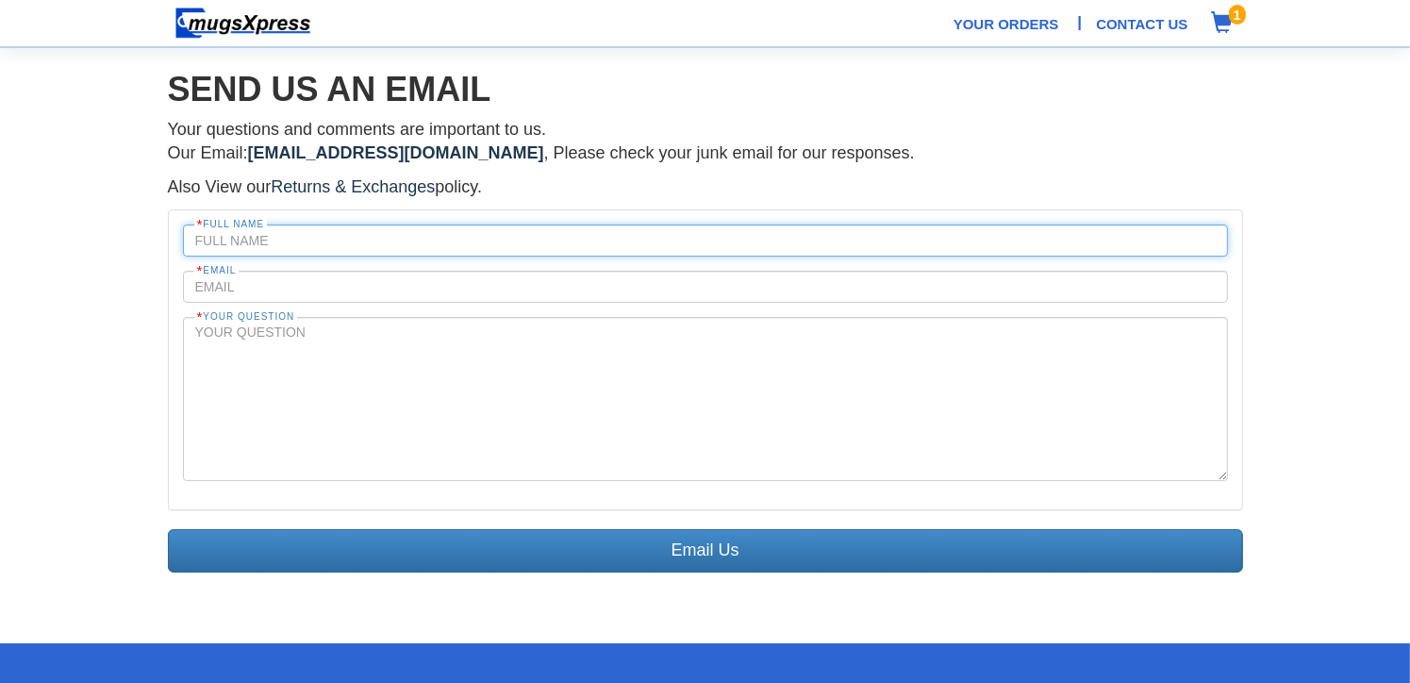
click at [341, 240] on input "text" at bounding box center [705, 240] width 1045 height 32
type input "Deidre Quinn-Gorham"
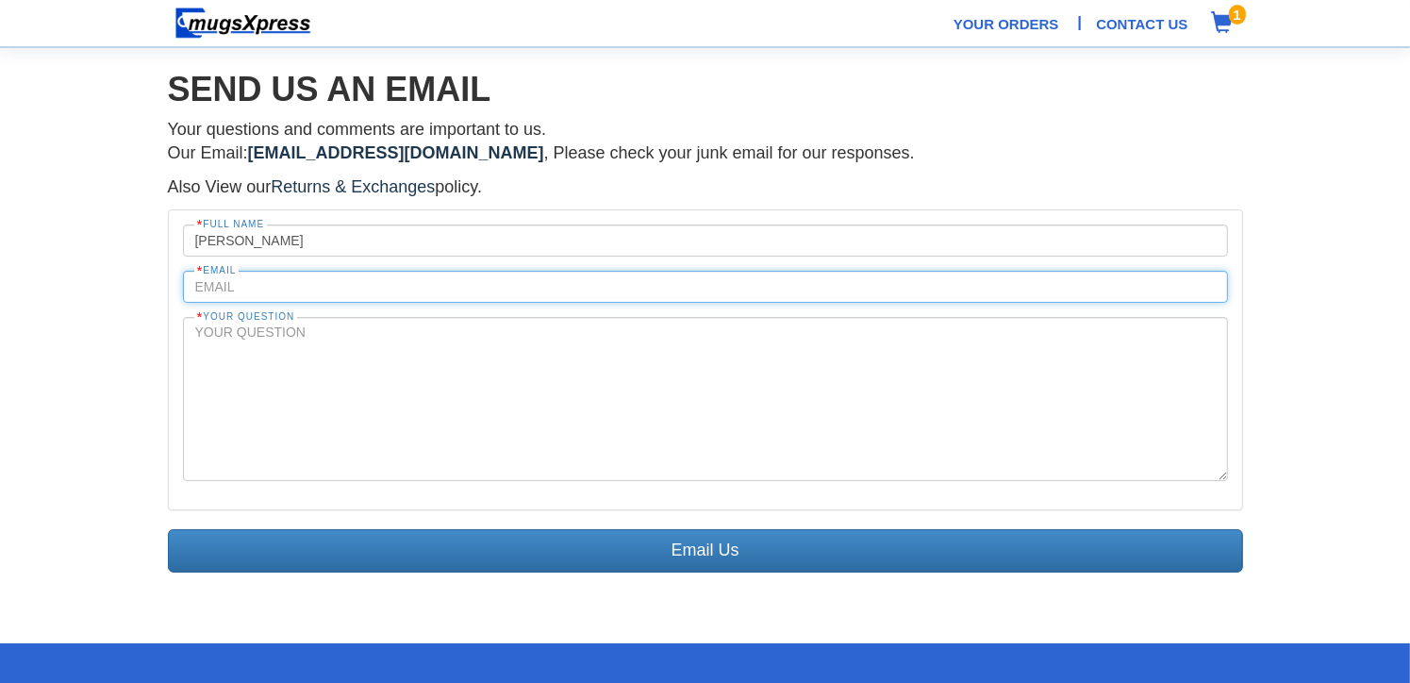
click at [295, 293] on input "text" at bounding box center [705, 287] width 1045 height 32
type input "deecuegee@gmail.com"
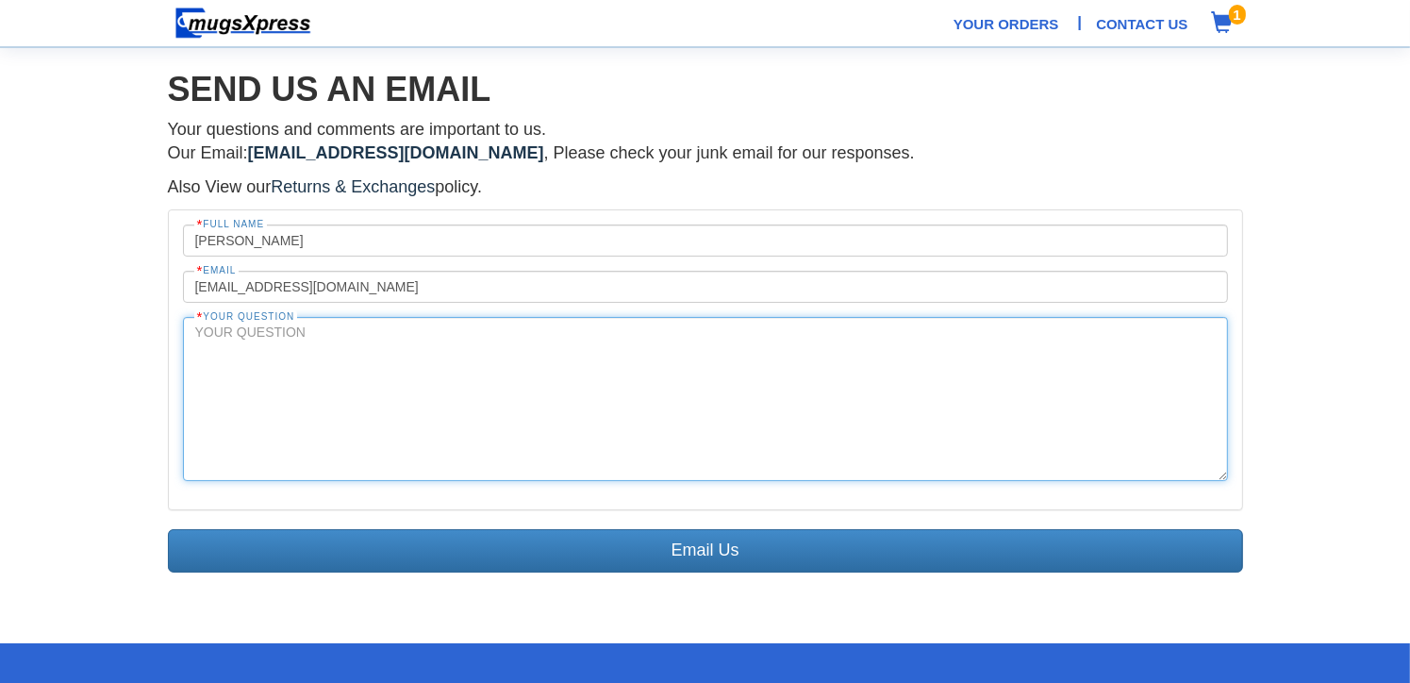
click at [306, 341] on textarea at bounding box center [705, 399] width 1045 height 164
click at [539, 336] on textarea "hello. i'm in a bit of a jam. i ordered some mugs, way ah" at bounding box center [705, 399] width 1045 height 164
click at [539, 336] on textarea "hello. i'm in a bit of a jam. i ordered some mugs as keepsakes, way ah" at bounding box center [705, 399] width 1045 height 164
click at [726, 336] on textarea "hello. i'm in a bit of a jam. i ordered some mugs last week as keepsakes, way ah" at bounding box center [705, 399] width 1045 height 164
click at [734, 340] on textarea "hello. i'm in a bit of a jam. i ordered some mugs last week as keepsakes, way ah" at bounding box center [705, 399] width 1045 height 164
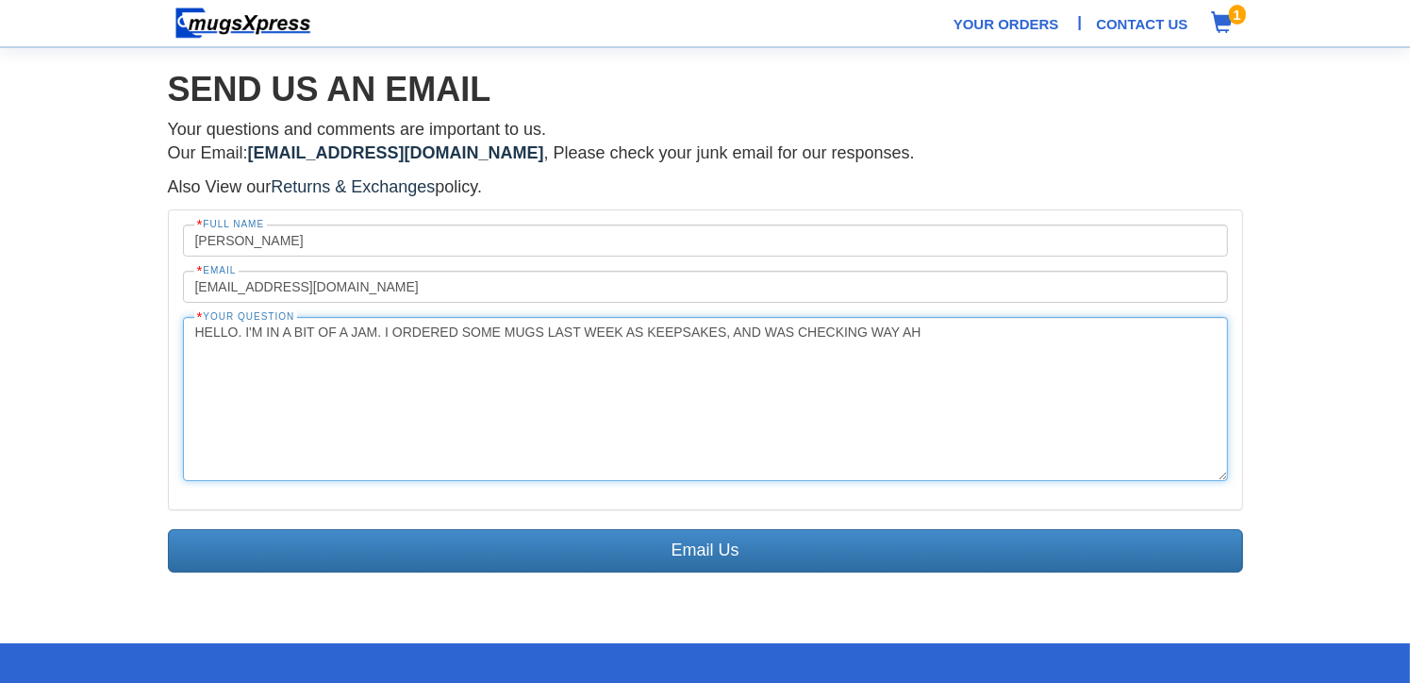
click at [728, 337] on textarea "hello. i'm in a bit of a jam. i ordered some mugs last week as keepsakes, and w…" at bounding box center [705, 399] width 1045 height 164
click at [324, 349] on textarea "hello. i'm in a bit of a jam. i ordered some mugs last week as keepsakes, and t…" at bounding box center [705, 399] width 1045 height 164
drag, startPoint x: 805, startPoint y: 352, endPoint x: 1045, endPoint y: 357, distance: 239.6
click at [1045, 357] on textarea "hello. i'm in a bit of a jam. i ordered some mugs last week as keepsakes, and t…" at bounding box center [705, 399] width 1045 height 164
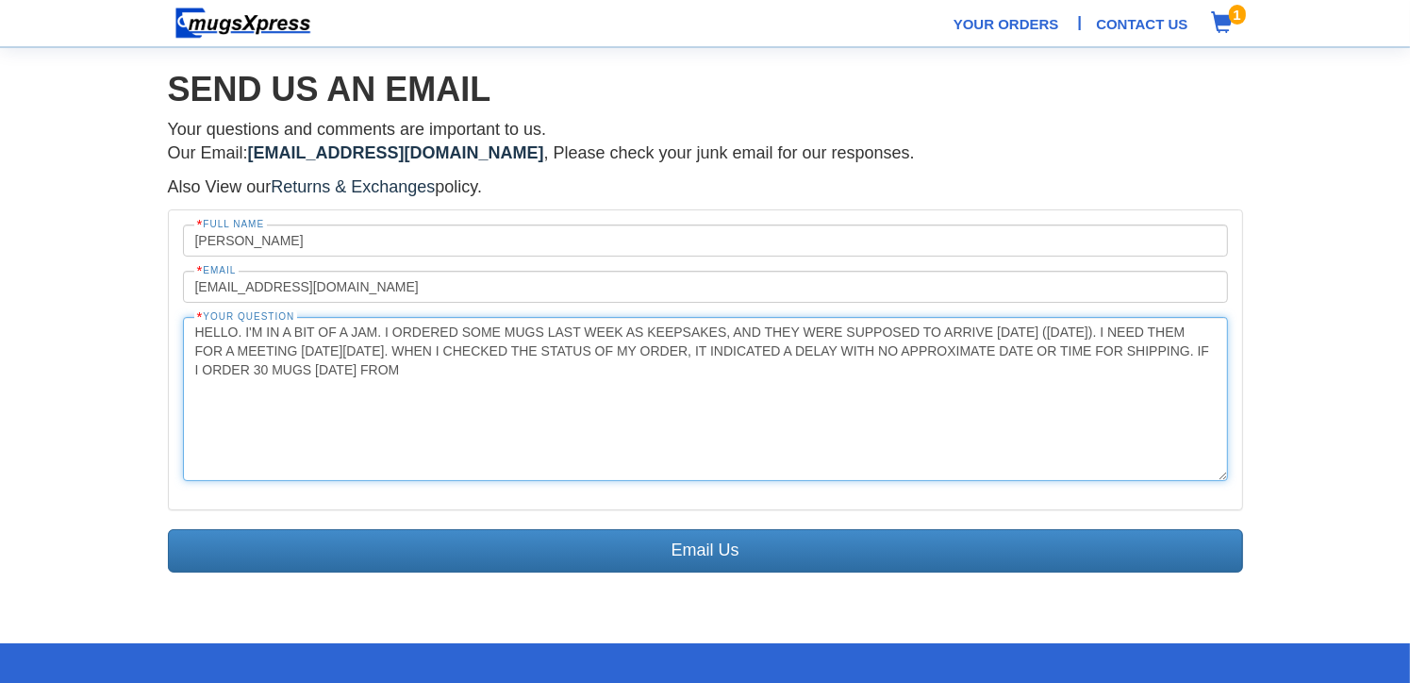
click at [548, 373] on textarea "hello. i'm in a bit of a jam. i ordered some mugs last week as keepsakes, and t…" at bounding box center [705, 399] width 1045 height 164
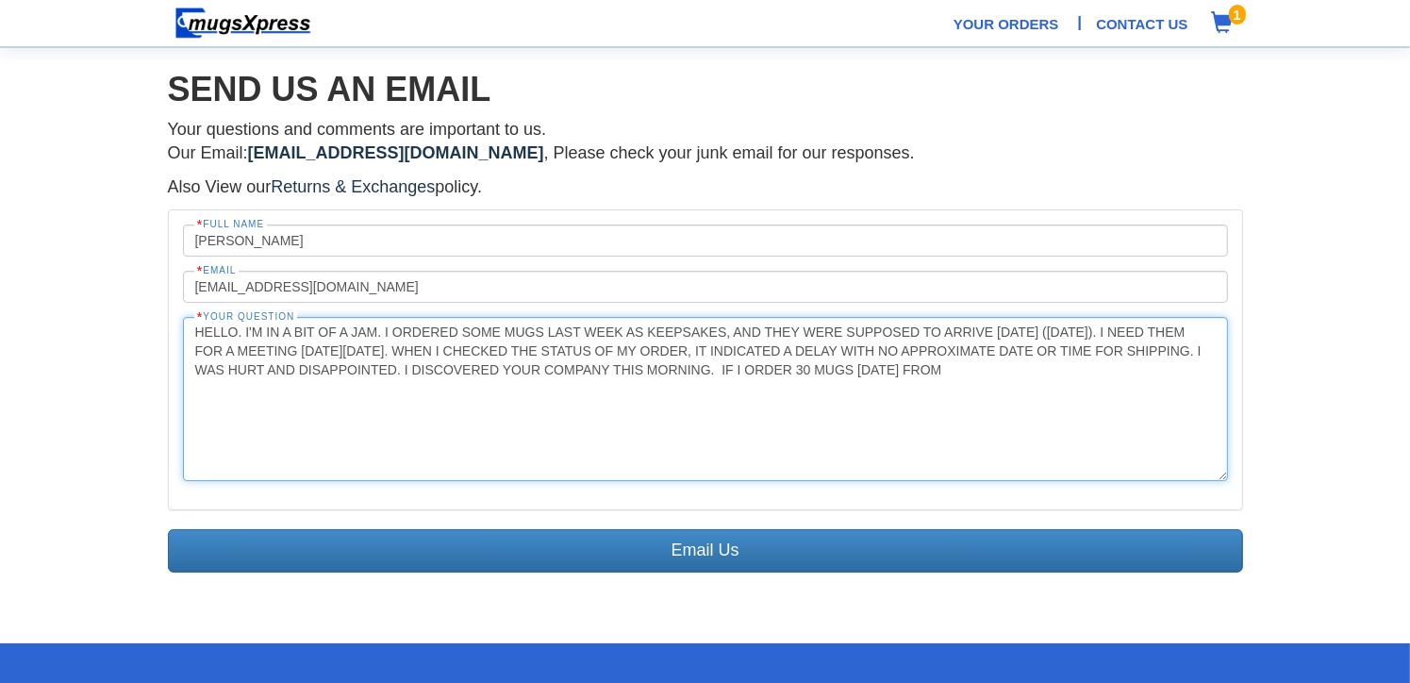
drag, startPoint x: 326, startPoint y: 396, endPoint x: 286, endPoint y: 395, distance: 40.6
click at [286, 395] on textarea "hello. i'm in a bit of a jam. i ordered some mugs last week as keepsakes, and t…" at bounding box center [705, 399] width 1045 height 164
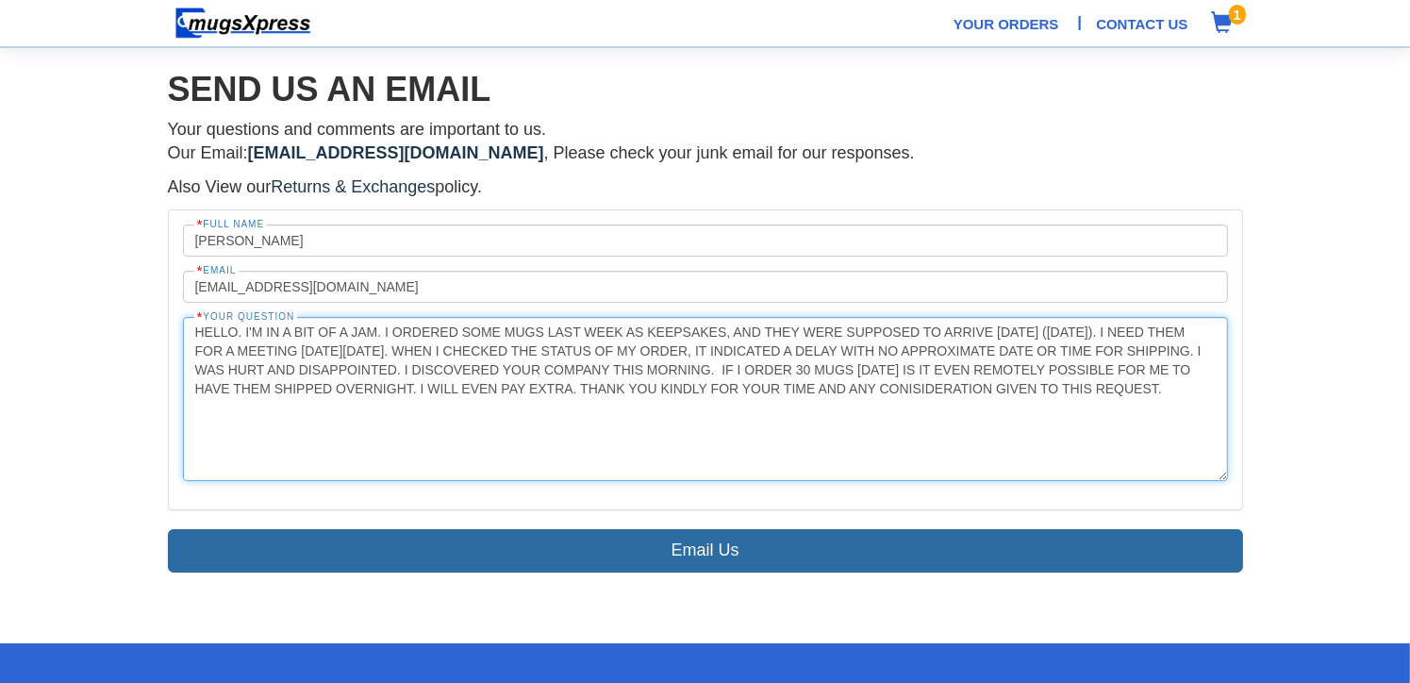
type textarea "hello. i'm in a bit of a jam. i ordered some mugs last week as keepsakes, and t…"
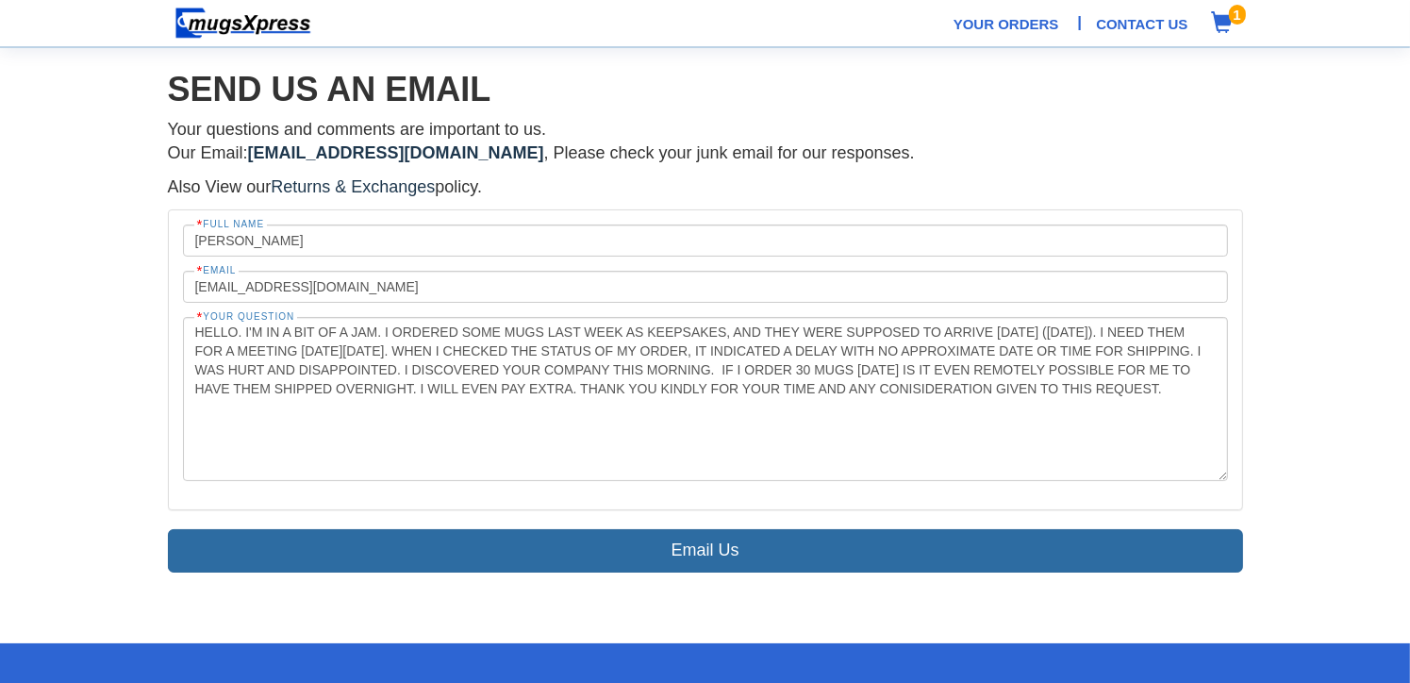
click at [686, 561] on link "Email Us" at bounding box center [705, 550] width 1075 height 43
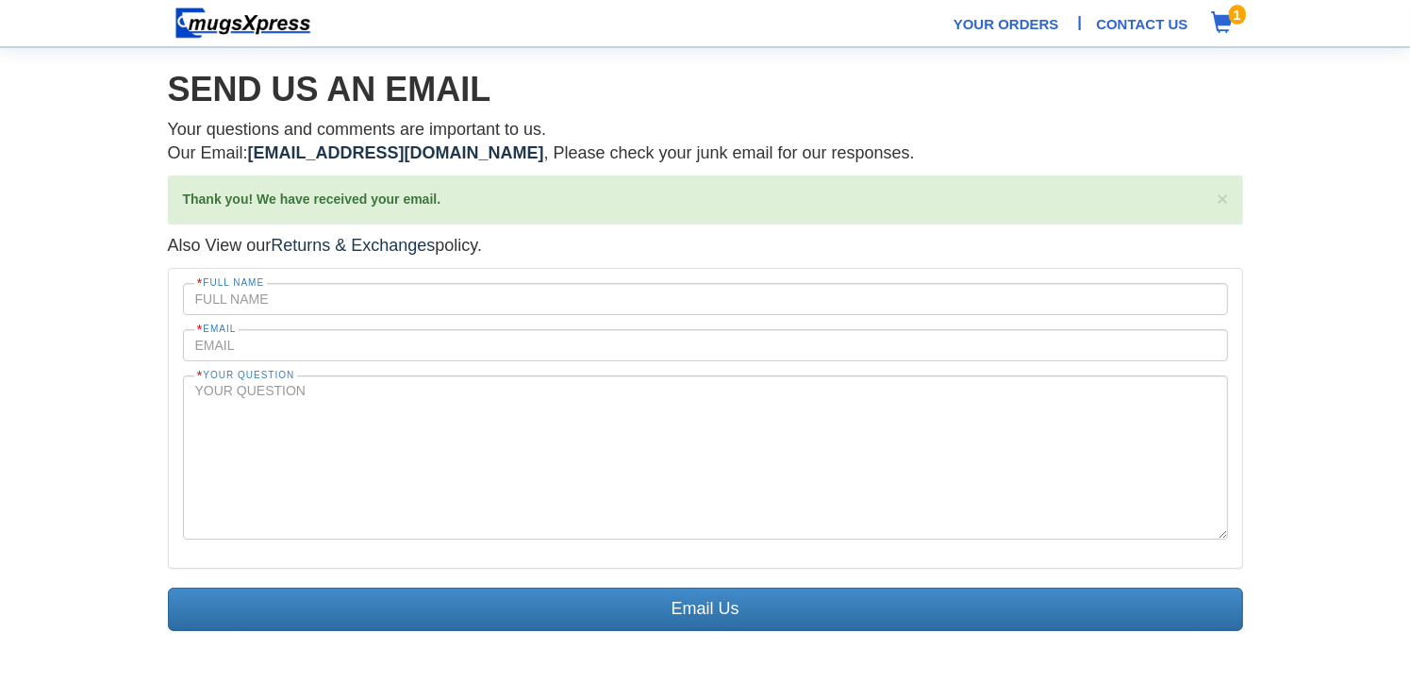
click at [1212, 26] on span at bounding box center [1223, 22] width 22 height 22
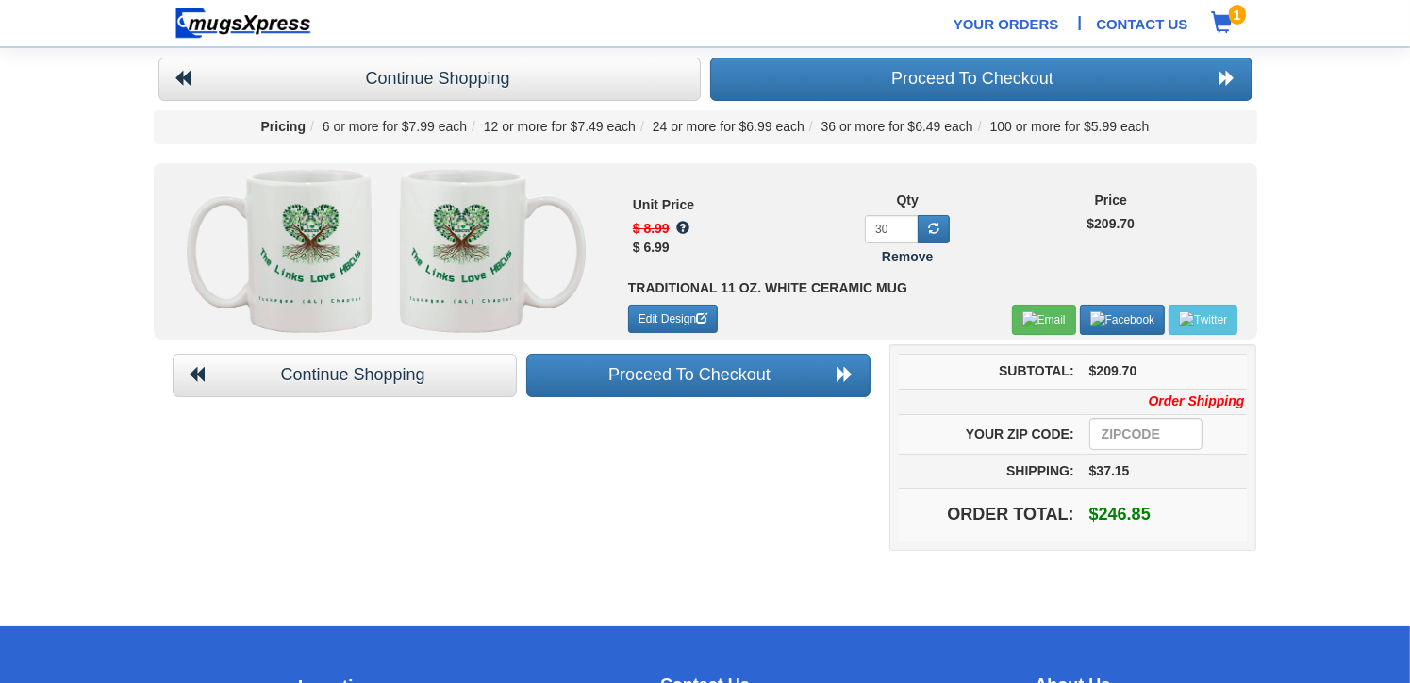
scroll to position [3, 0]
click at [1125, 429] on input "number" at bounding box center [1145, 435] width 113 height 32
type input "36866"
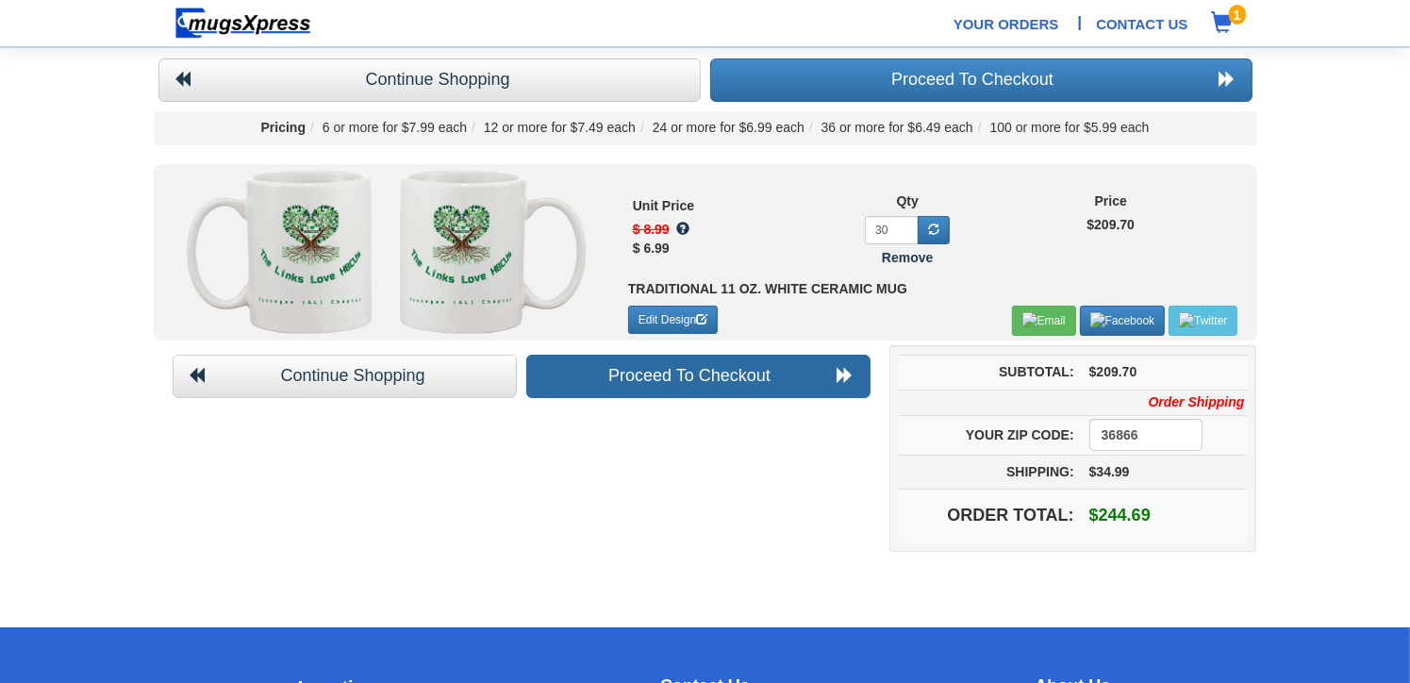
click at [803, 385] on link "Proceed To Checkout" at bounding box center [698, 376] width 344 height 43
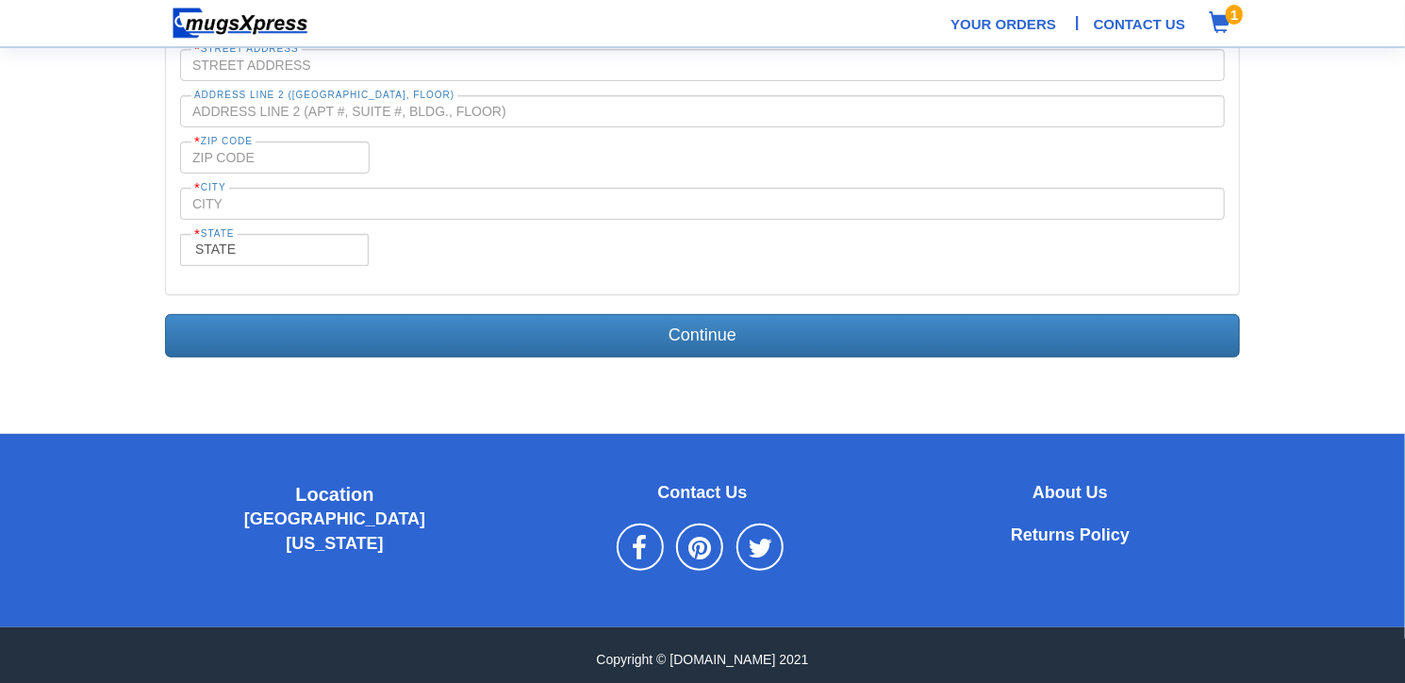
scroll to position [329, 0]
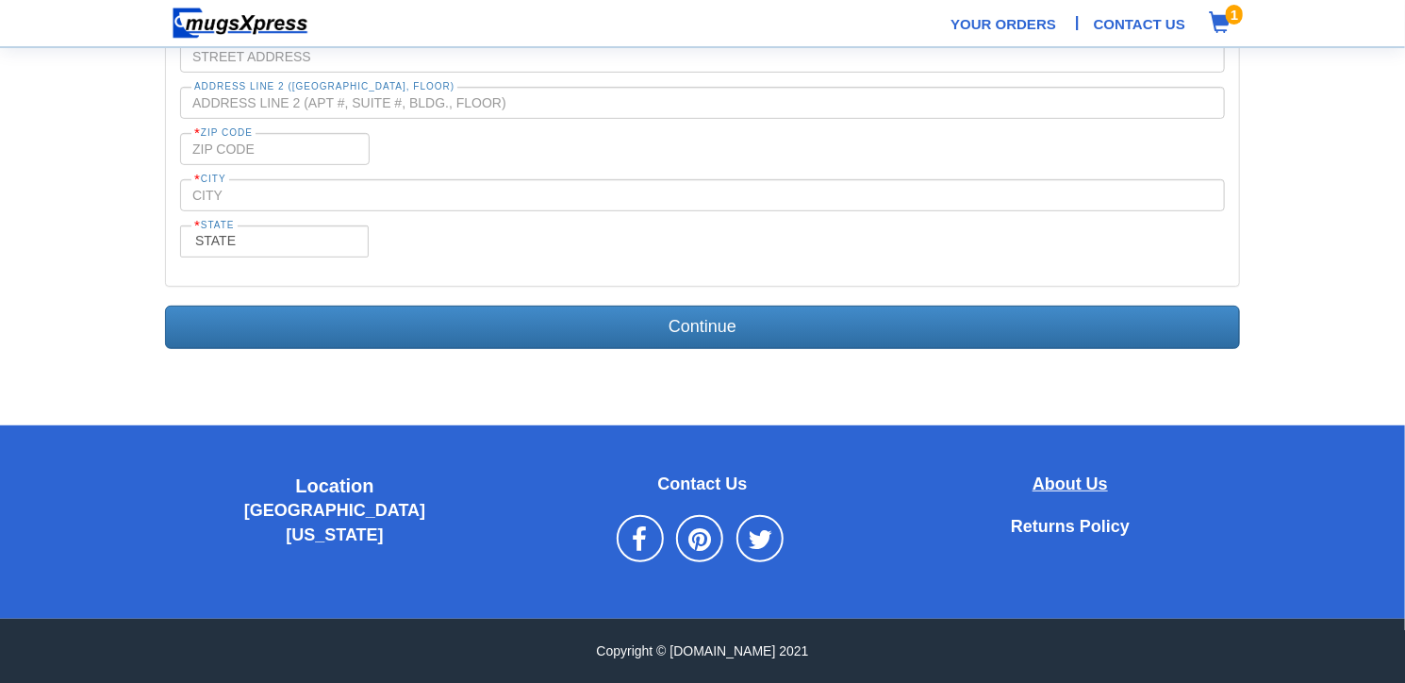
click at [1088, 476] on b "About Us" at bounding box center [1070, 483] width 75 height 19
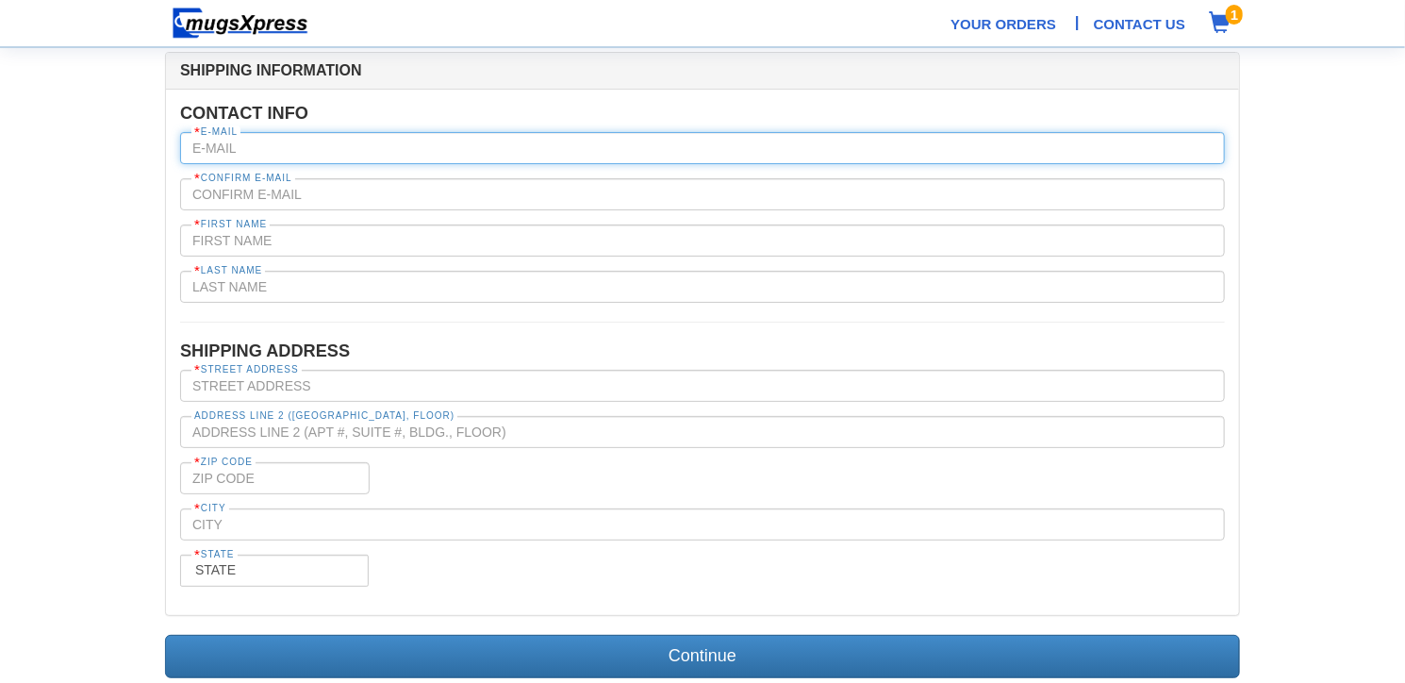
click at [577, 154] on input "text" at bounding box center [702, 148] width 1045 height 32
type input "deecuegee@gmail.com"
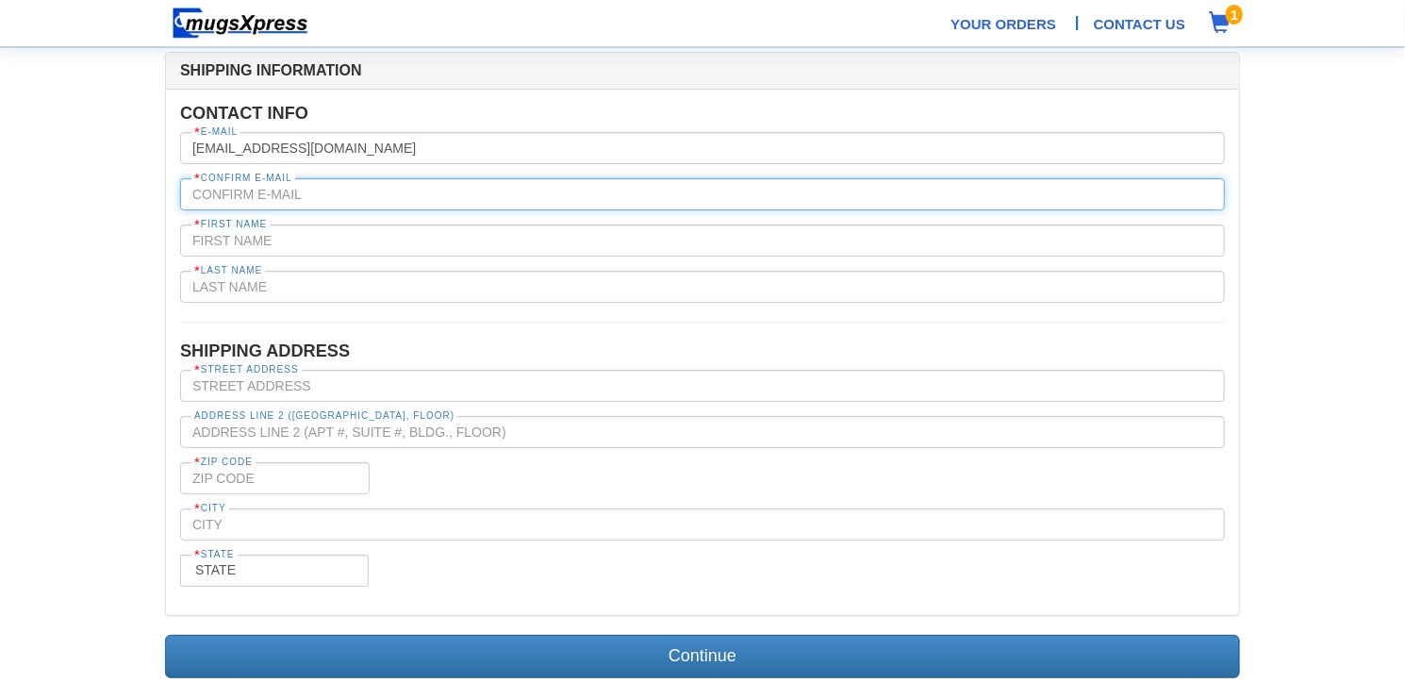
type input "deecuegee@gmail.com"
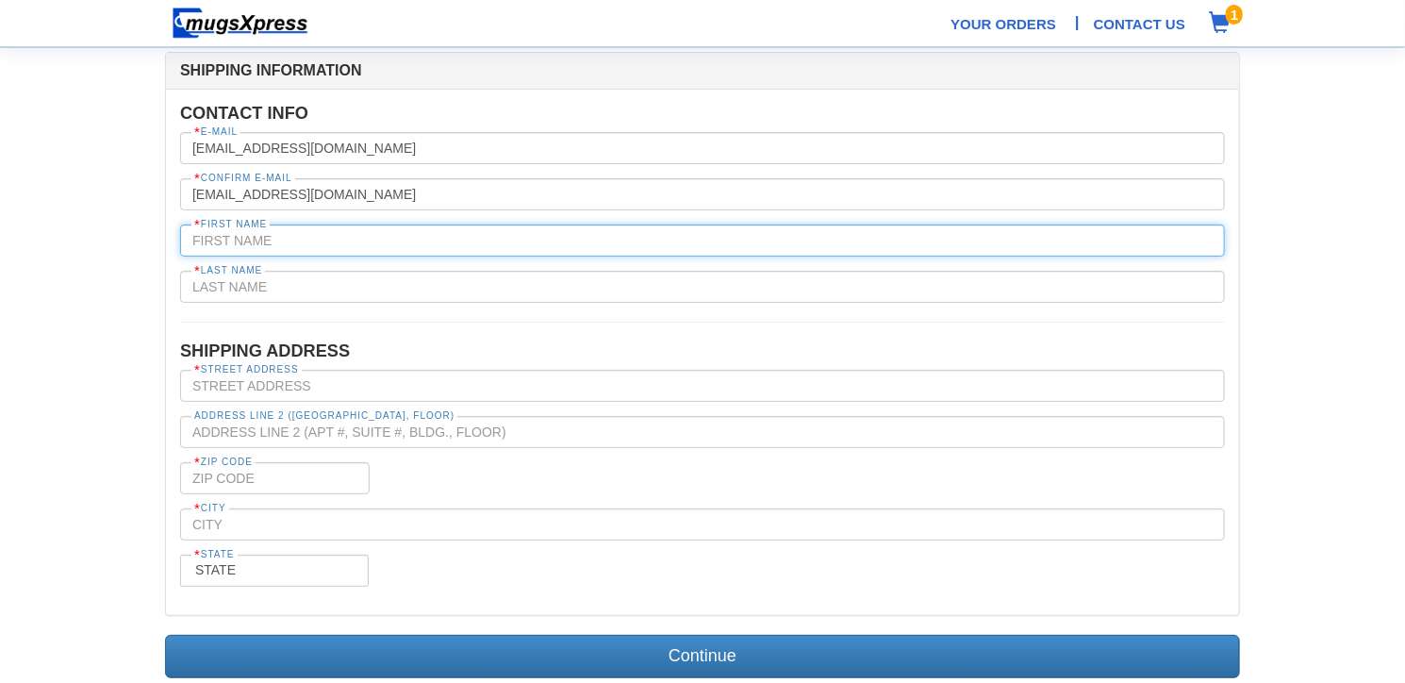
type input "Deidre"
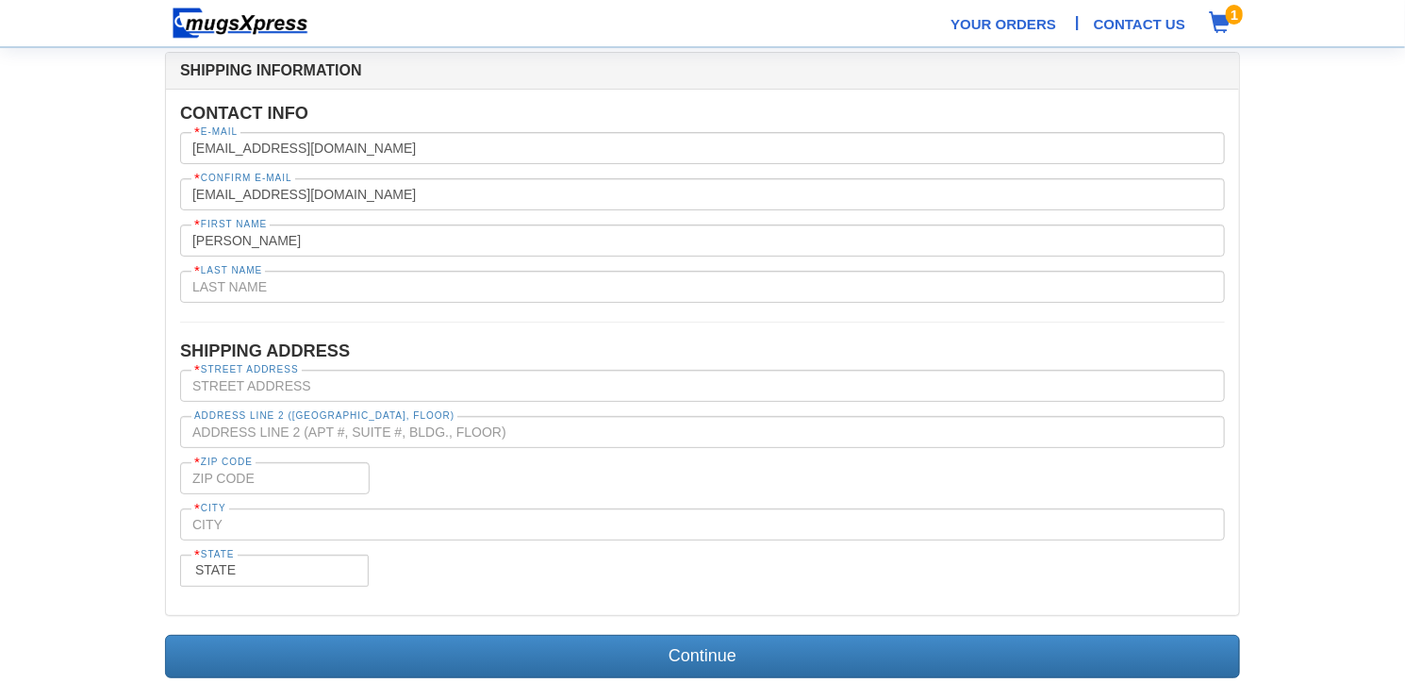
type input "Quinn-Gorham"
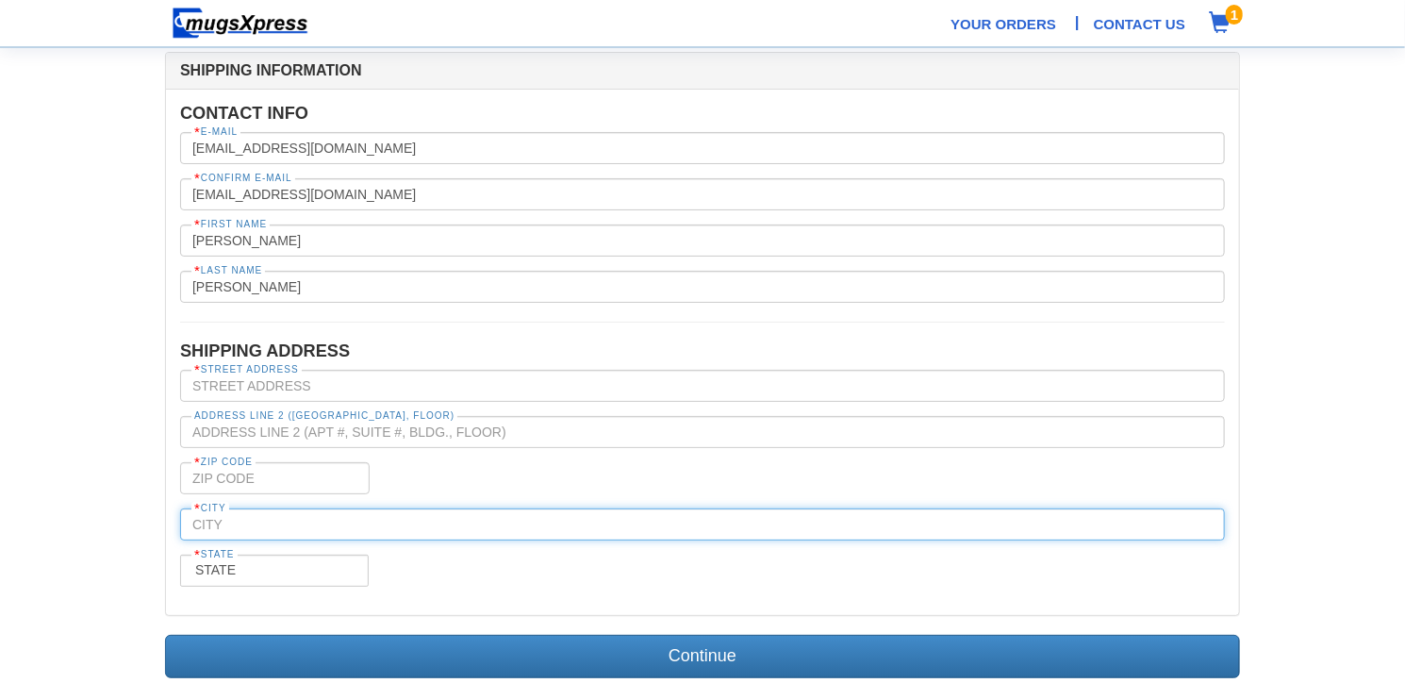
type input "Tuskegee (AL) Chapter"
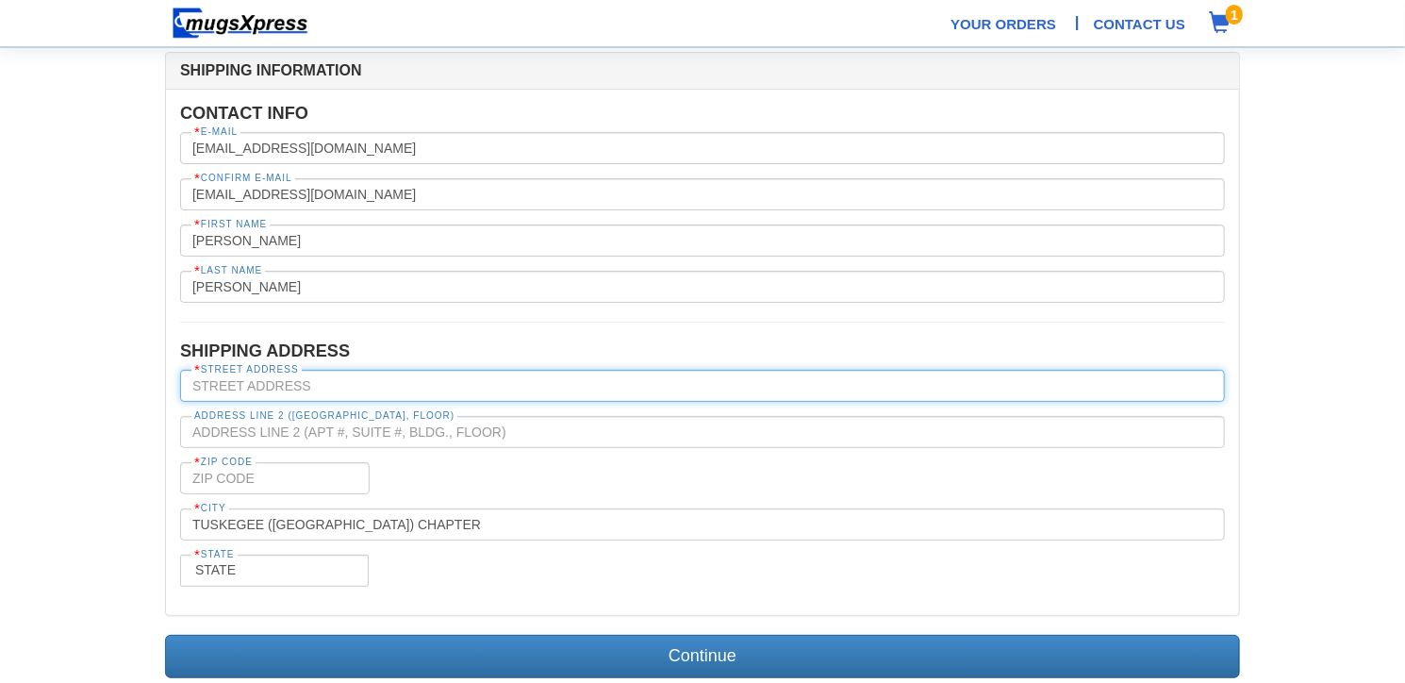
click at [389, 379] on input "text" at bounding box center [702, 386] width 1045 height 32
type input "8721 Alabama Highway 199"
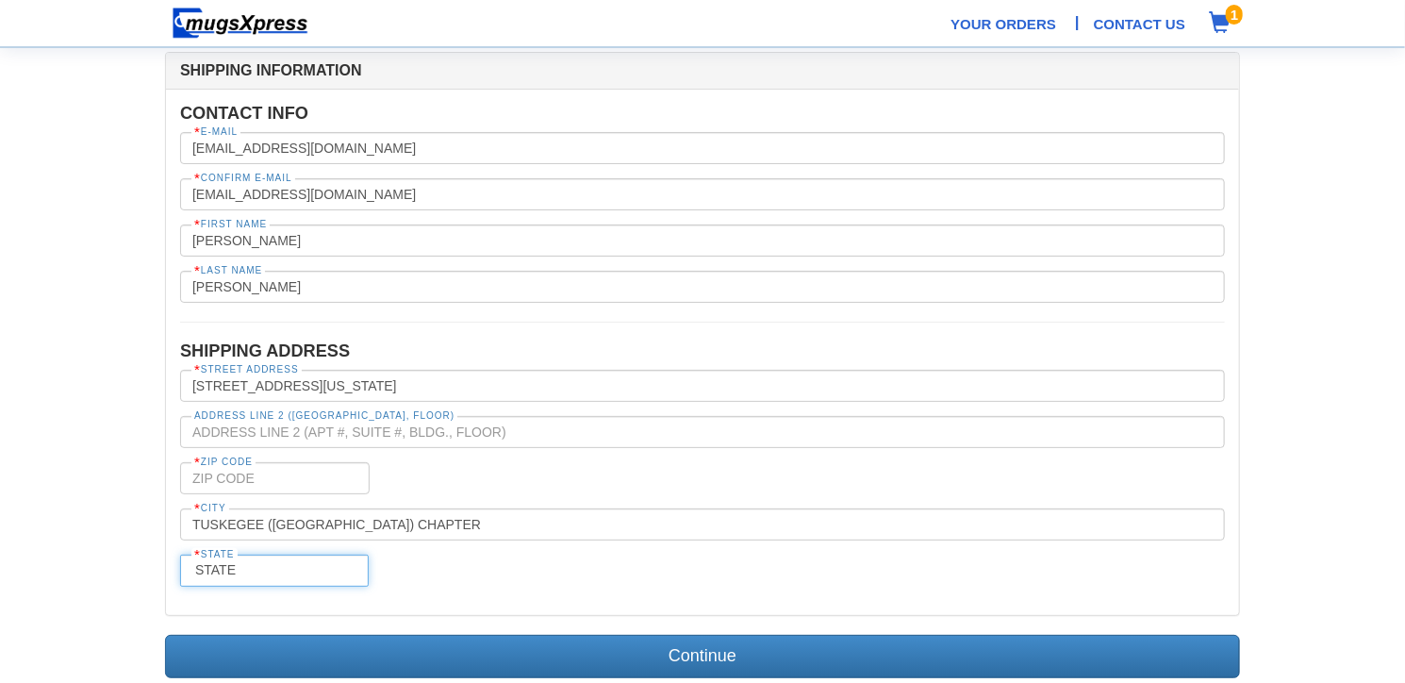
select select "AL"
click at [320, 476] on input "tel" at bounding box center [275, 478] width 190 height 32
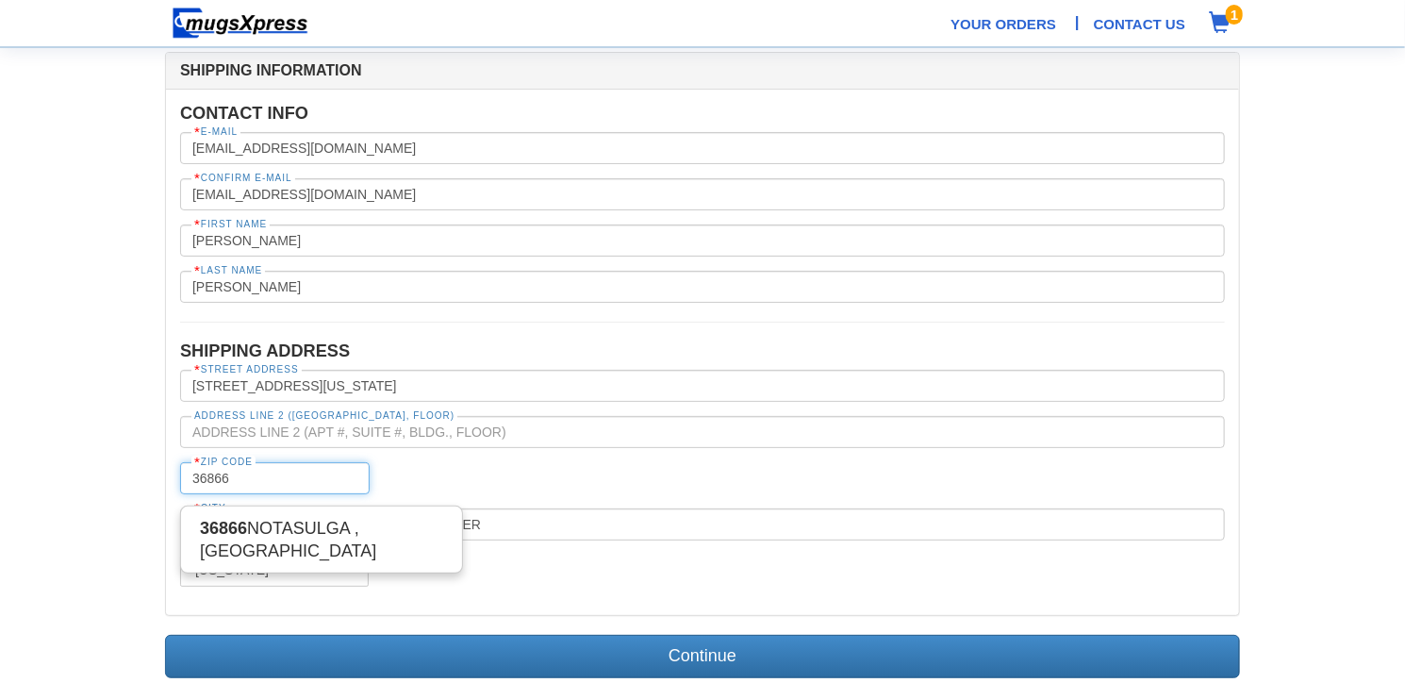
type input "36866"
click at [625, 497] on fieldset "Contact Info * E-mail deecuegee@gmail.com * Confirm E-mail deecuegee@gmail.com …" at bounding box center [702, 352] width 1045 height 497
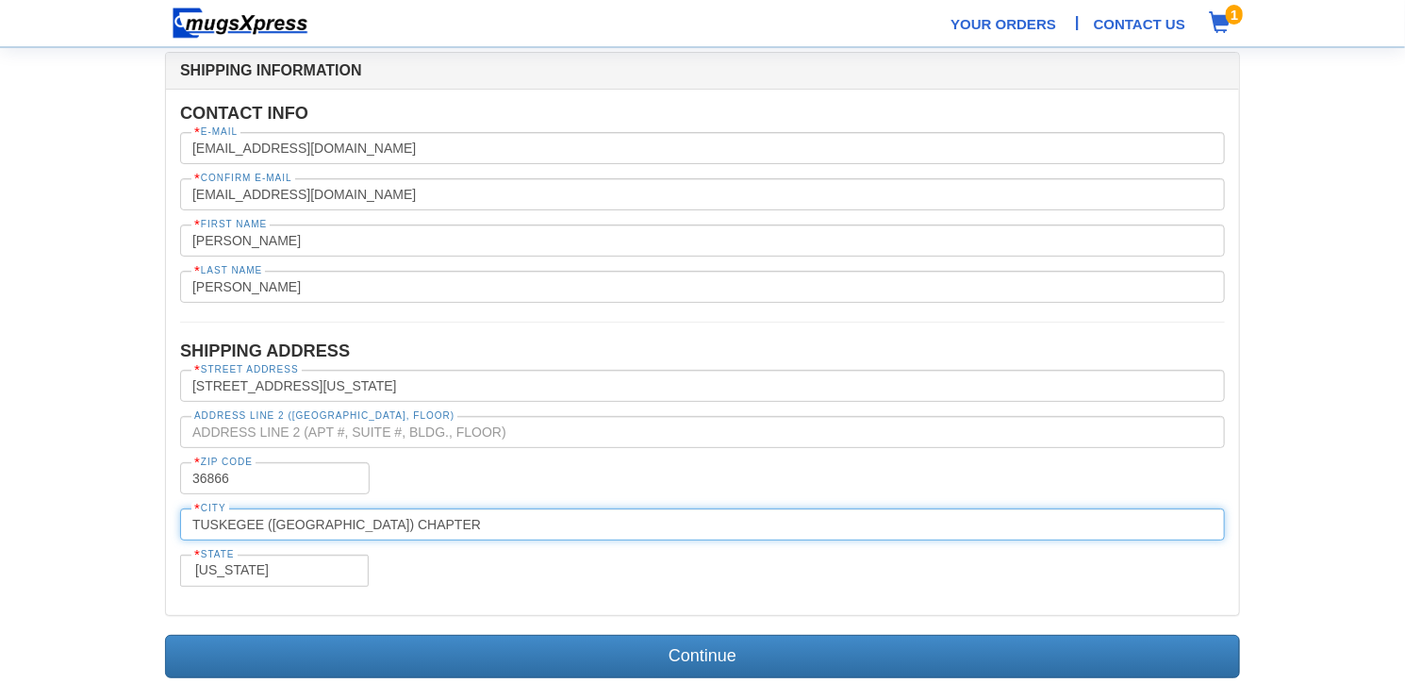
click at [370, 520] on input "Tuskegee (AL) Chapter" at bounding box center [702, 524] width 1045 height 32
type input "T"
type input "Notasulga"
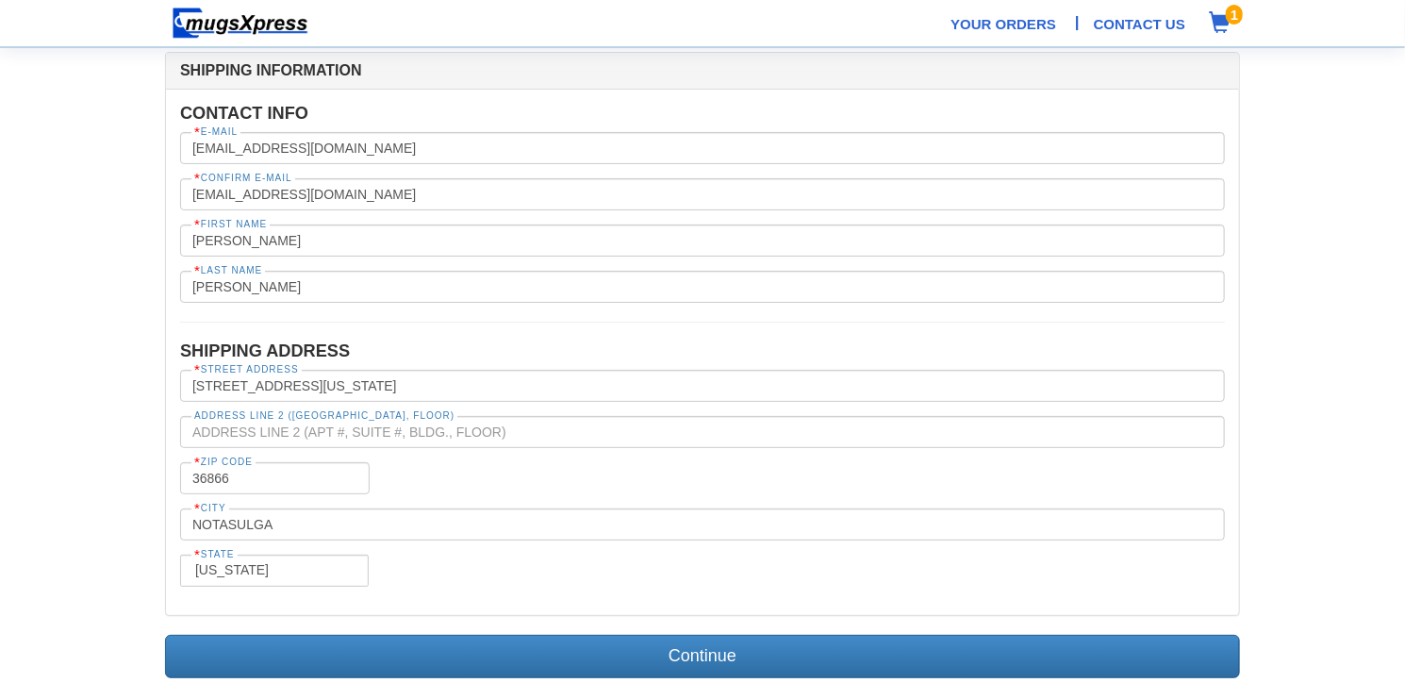
click at [1344, 440] on section "Shipping Information Contact Info * E-mail deecuegee@gmail.com * Confirm E-mail…" at bounding box center [702, 368] width 1405 height 736
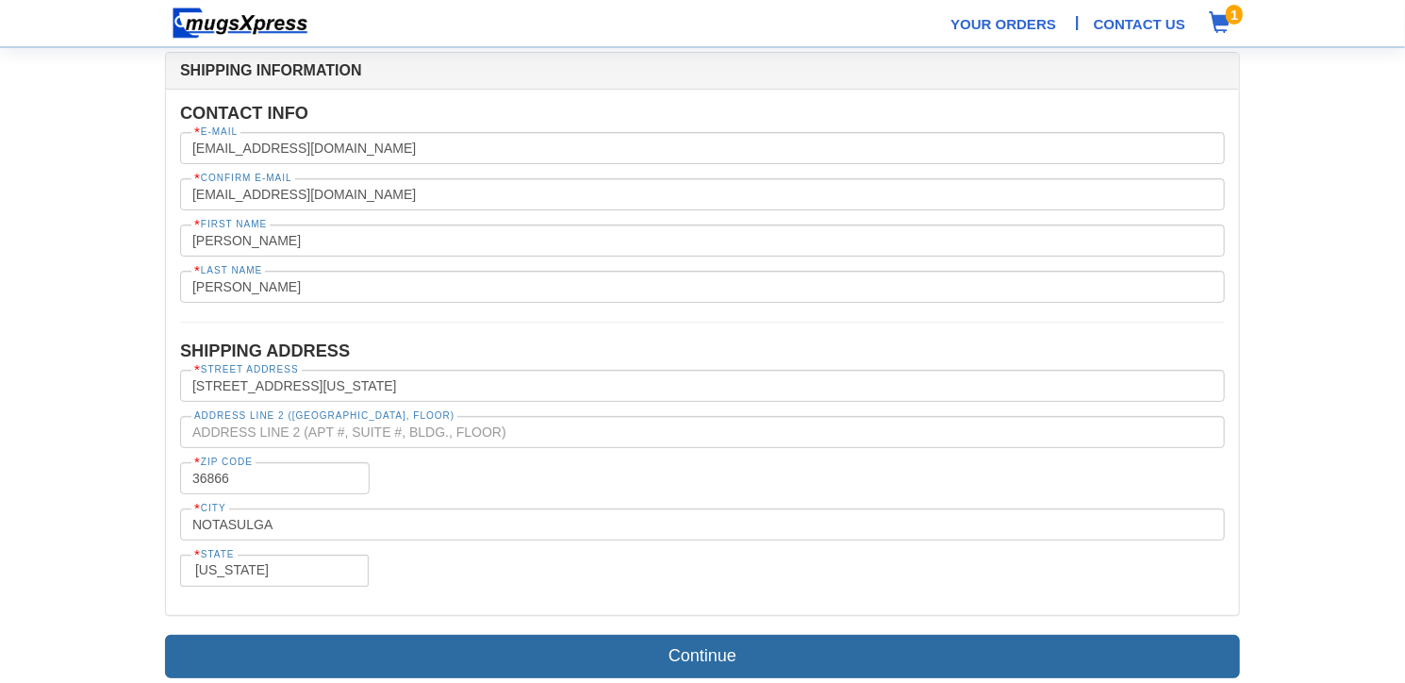
click at [790, 655] on link "Continue" at bounding box center [702, 656] width 1075 height 43
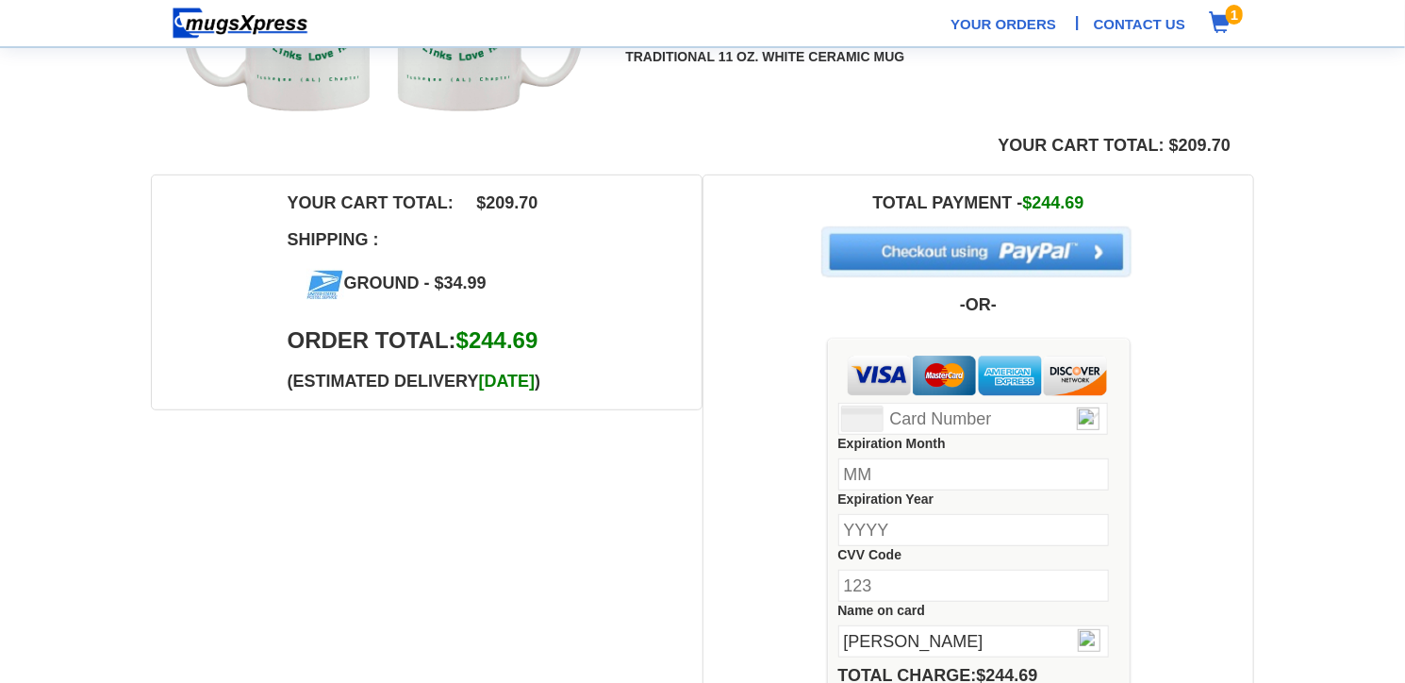
scroll to position [411, 0]
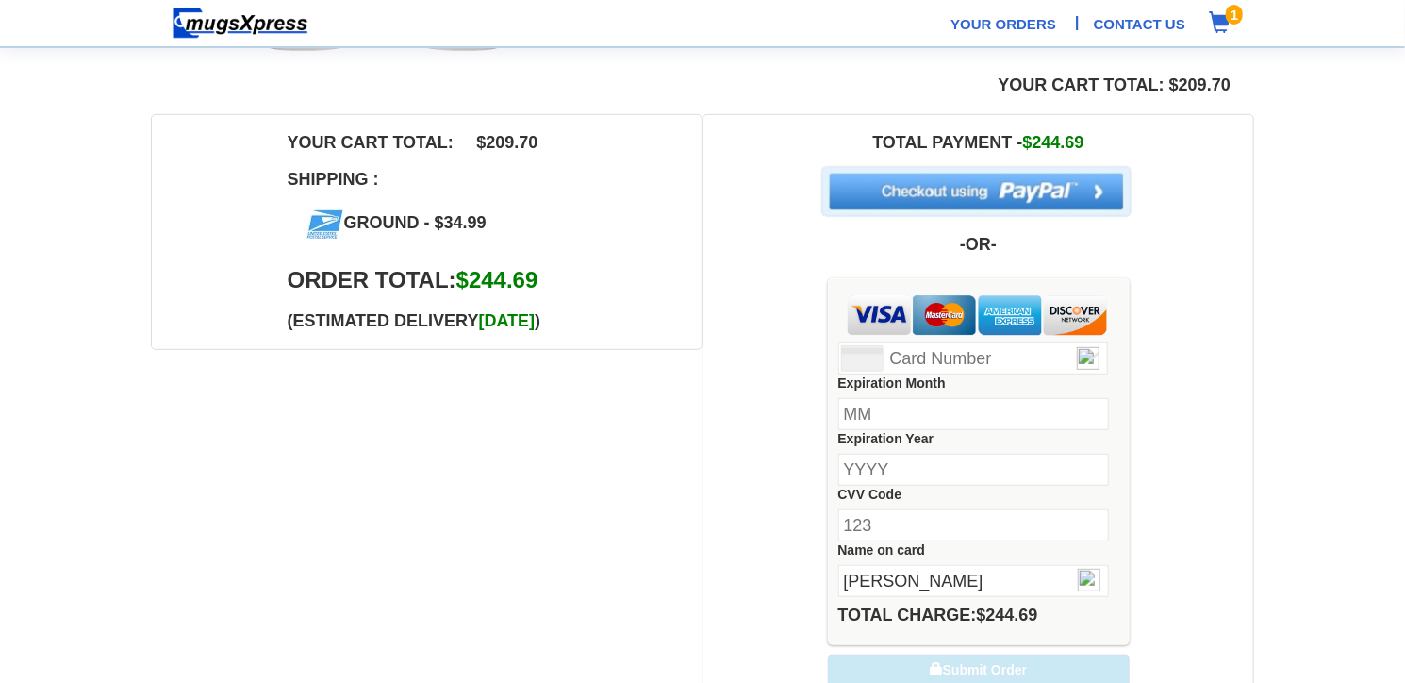
drag, startPoint x: 1403, startPoint y: 305, endPoint x: 1405, endPoint y: 365, distance: 60.4
click at [1404, 365] on html "Your Orders | Contact Us 1 Order Contact [PERSON_NAME] [EMAIL_ADDRESS][DOMAIN_N…" at bounding box center [702, 308] width 1405 height 1439
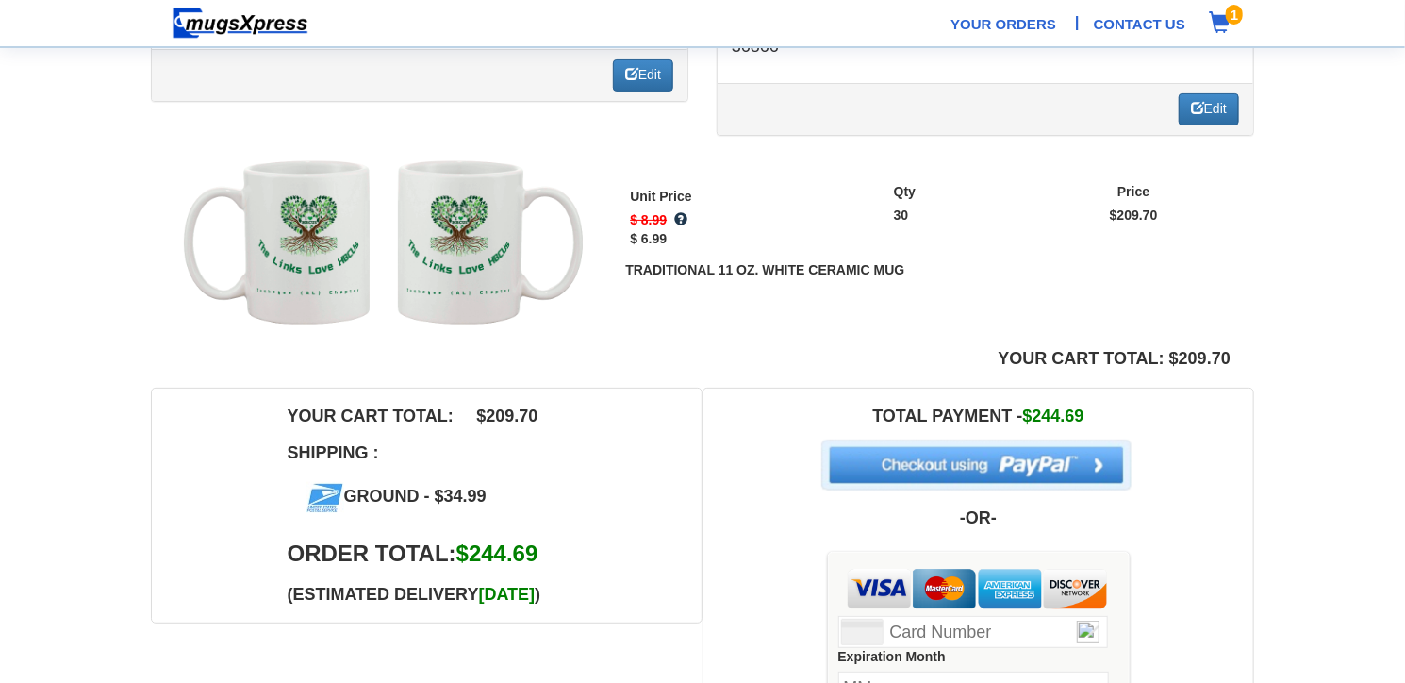
scroll to position [146, 0]
